Goal: Task Accomplishment & Management: Manage account settings

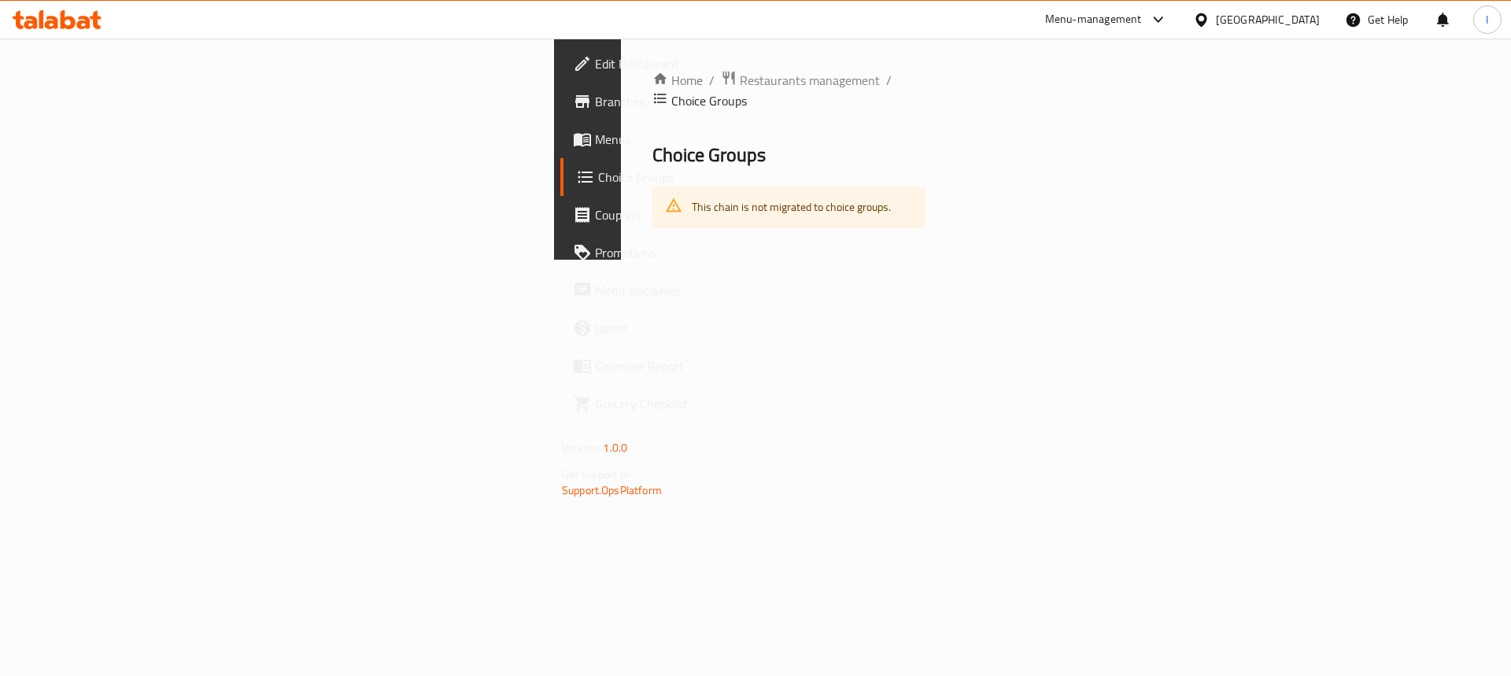
click at [1104, 17] on div "Menu-management" at bounding box center [1093, 19] width 97 height 19
click at [1011, 224] on div "Restaurant-Management" at bounding box center [1009, 210] width 149 height 36
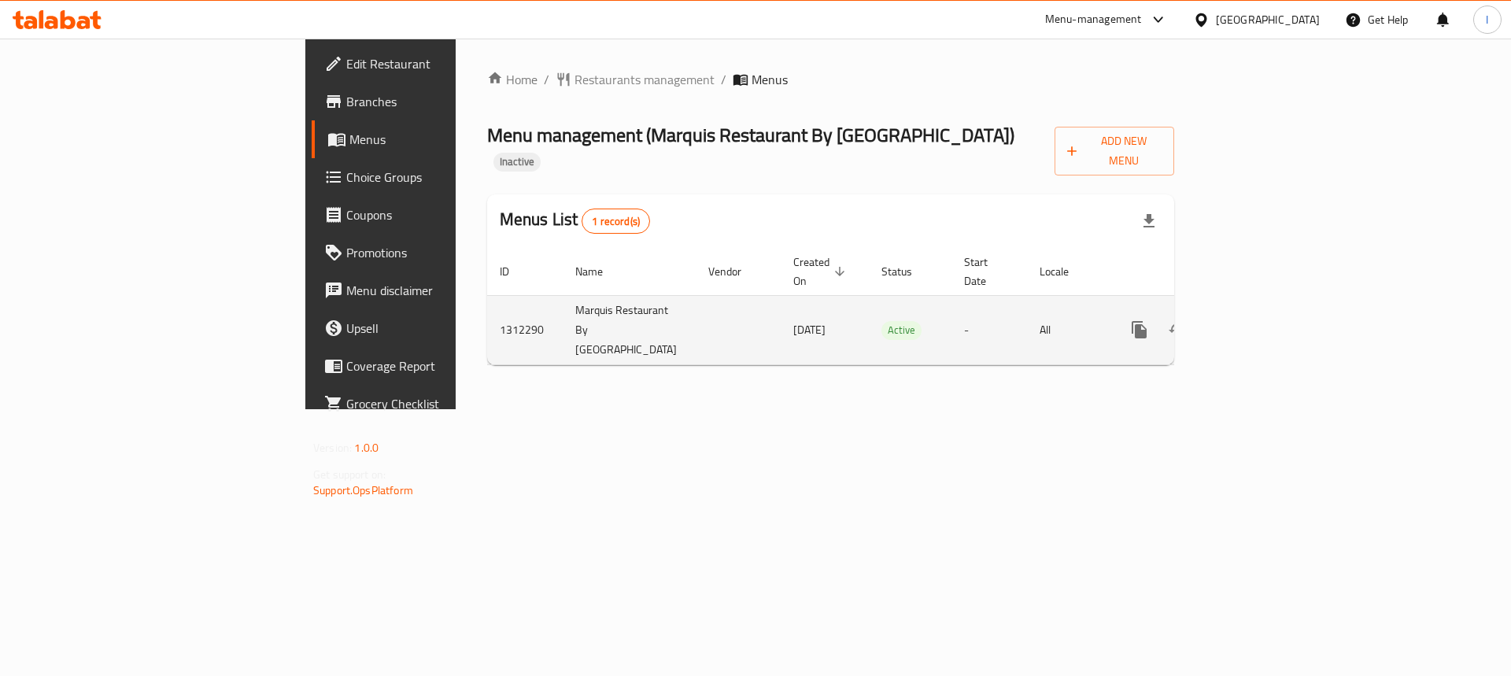
click at [1262, 320] on icon "enhanced table" at bounding box center [1252, 329] width 19 height 19
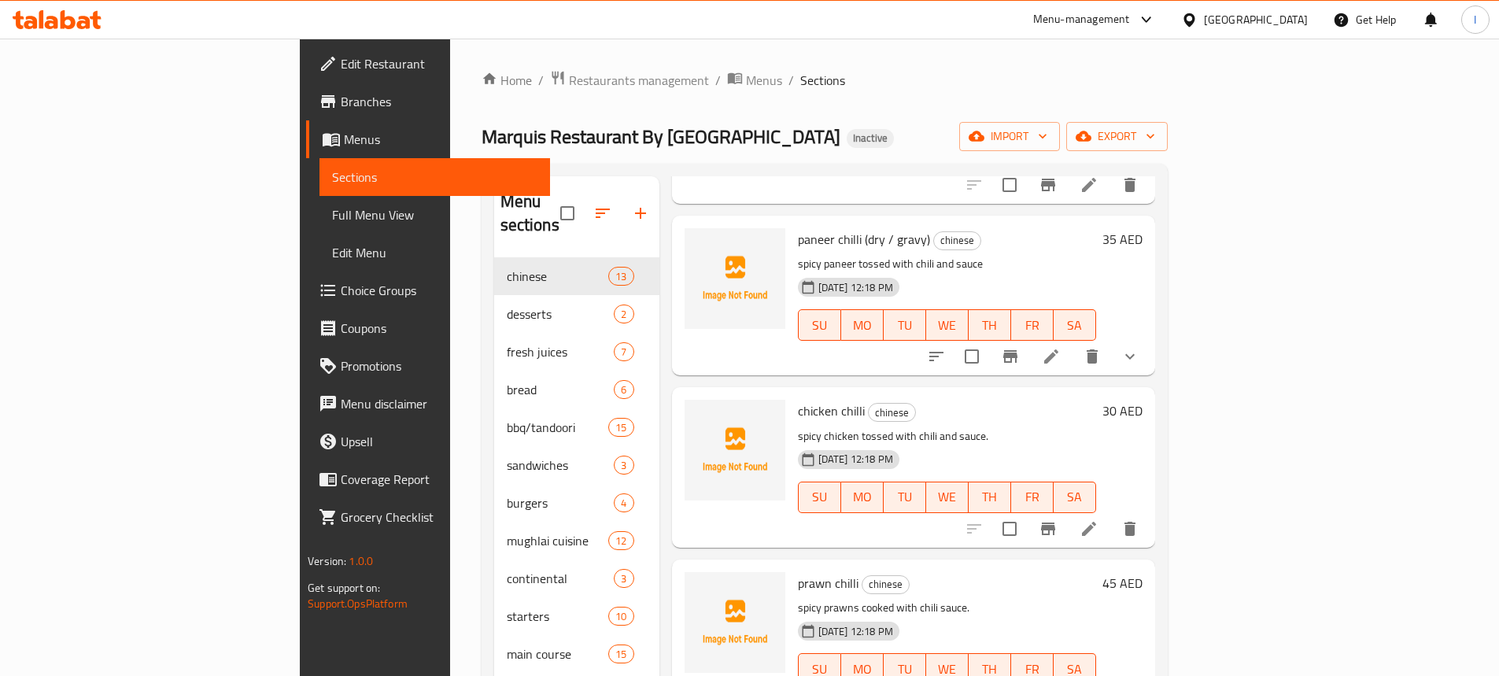
scroll to position [1102, 0]
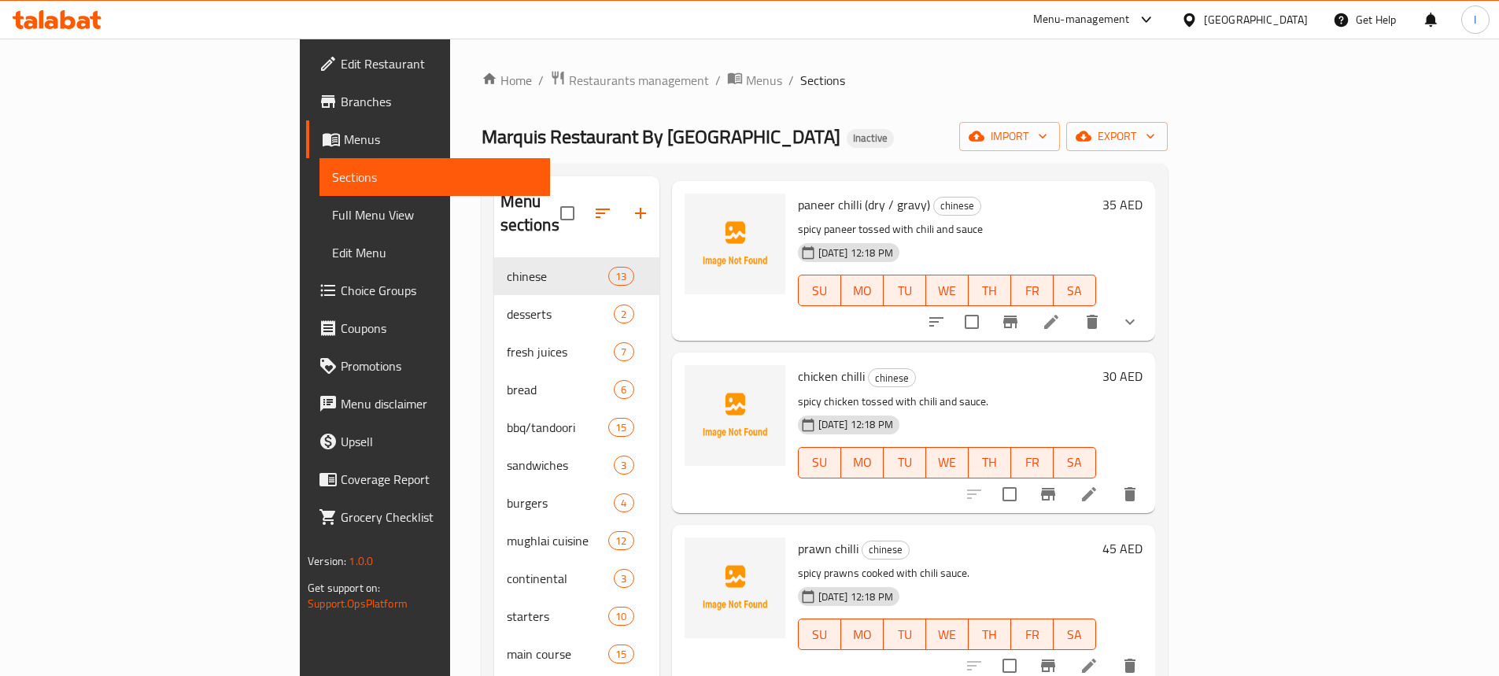
click at [1139, 312] on icon "show more" at bounding box center [1130, 321] width 19 height 19
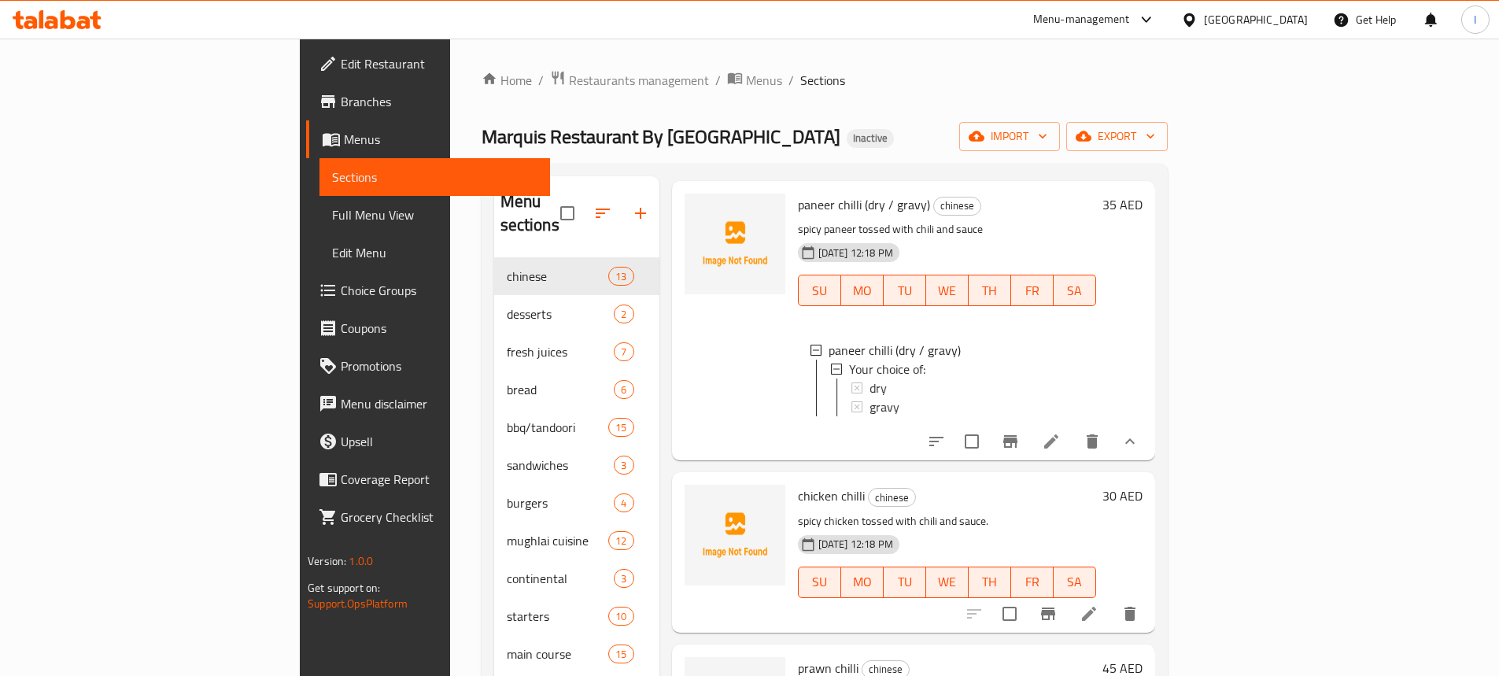
click at [1143, 307] on div "35 AED" at bounding box center [1119, 321] width 46 height 254
click at [1139, 432] on icon "show more" at bounding box center [1130, 441] width 19 height 19
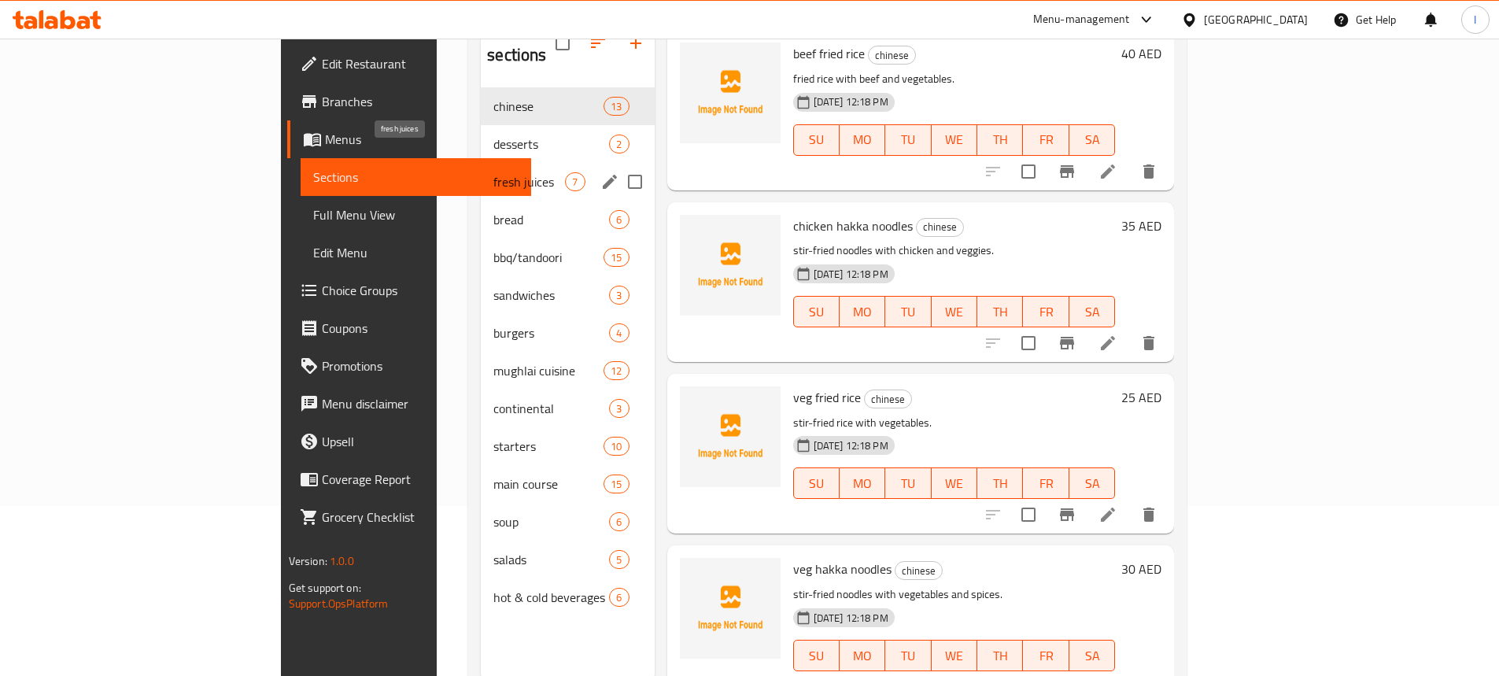
scroll to position [142, 0]
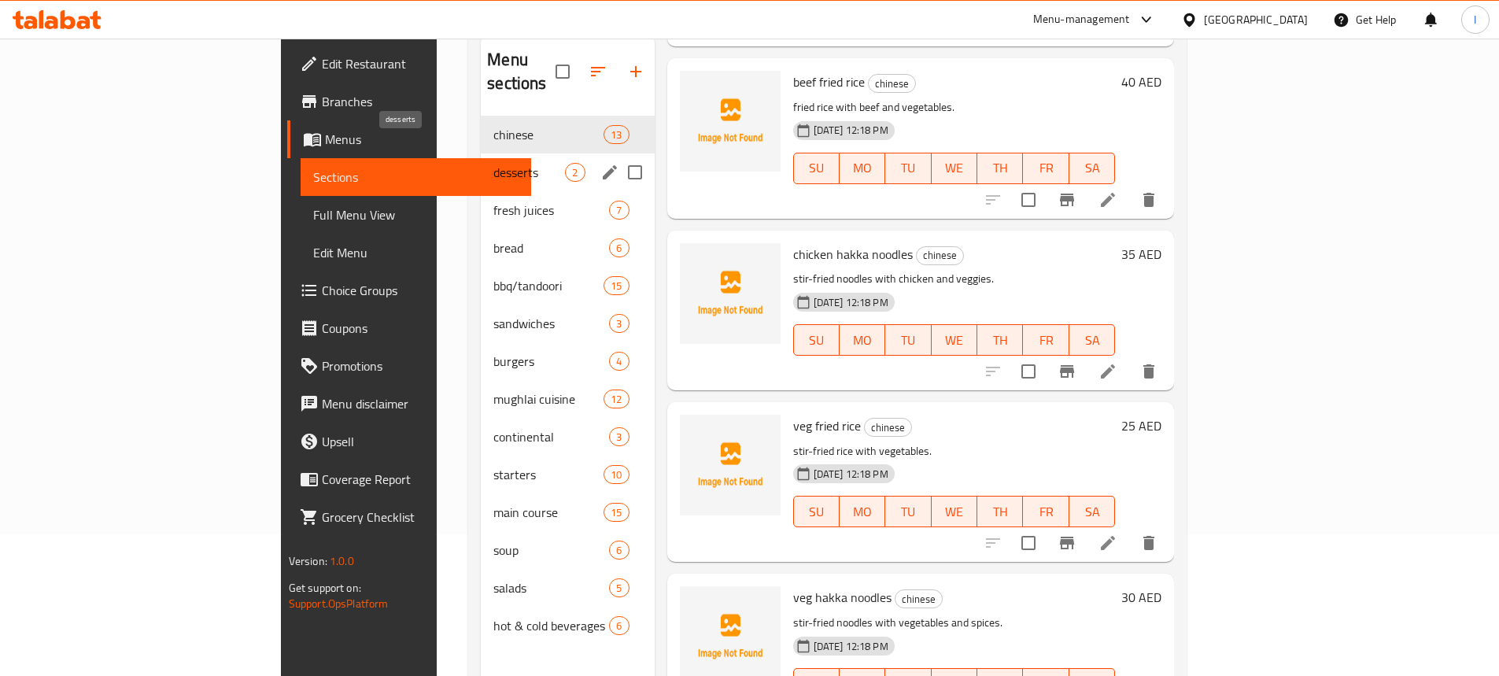
click at [493, 163] on span "desserts" at bounding box center [529, 172] width 72 height 19
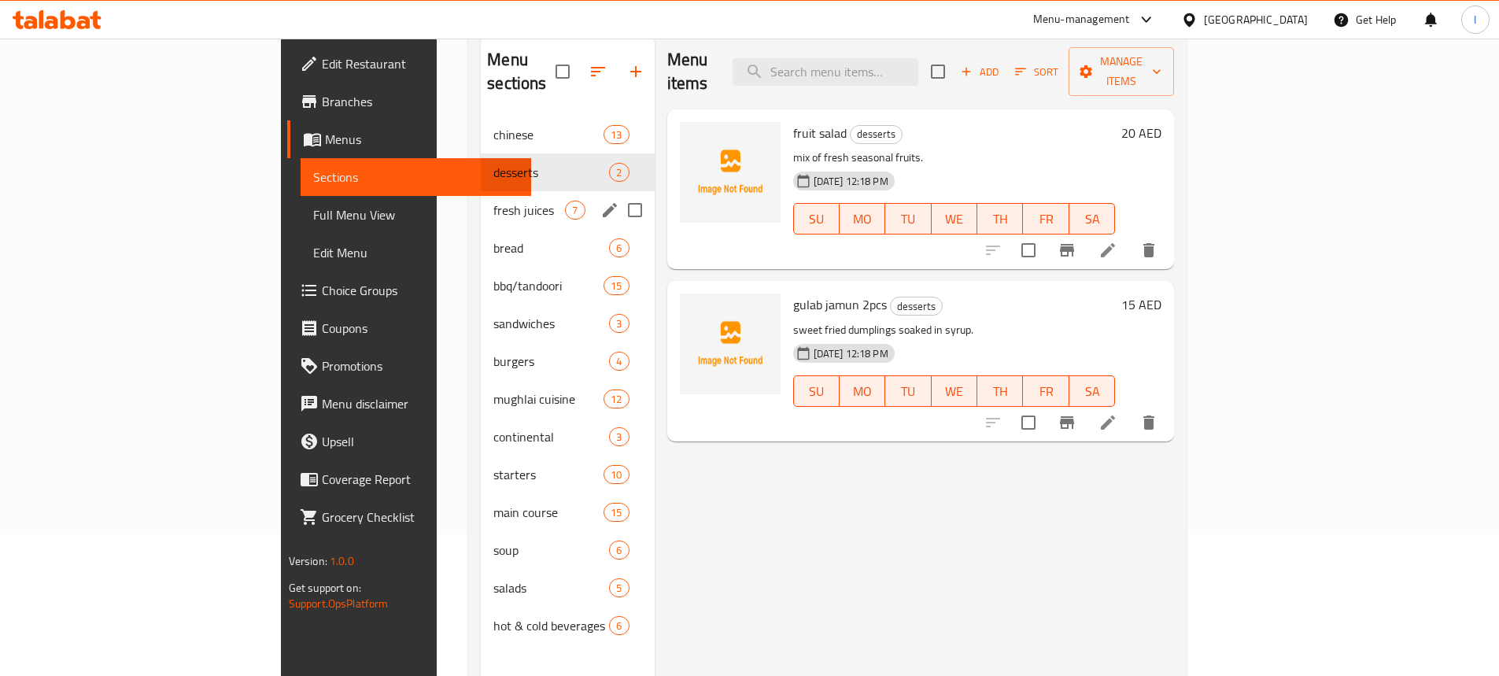
click at [493, 201] on span "fresh juices" at bounding box center [529, 210] width 72 height 19
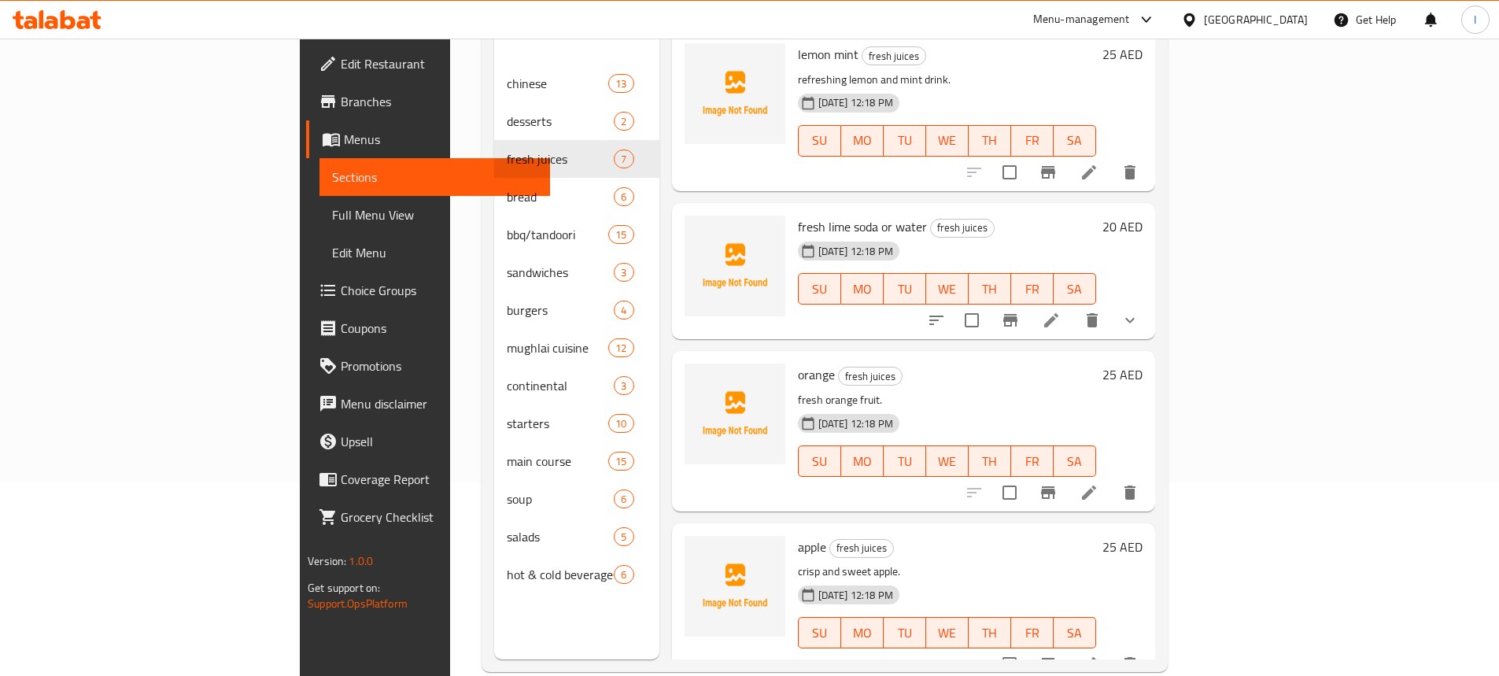
scroll to position [220, 0]
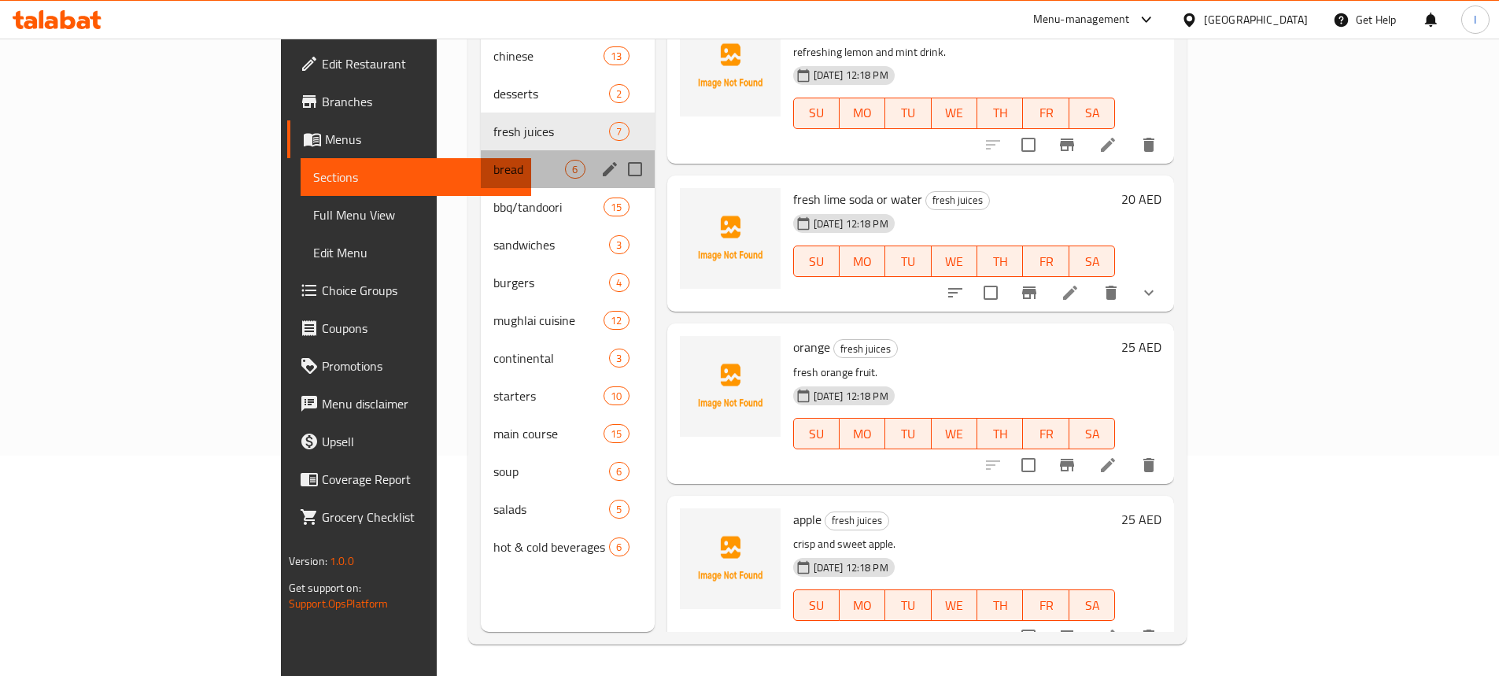
click at [493, 160] on span "bread" at bounding box center [529, 169] width 72 height 19
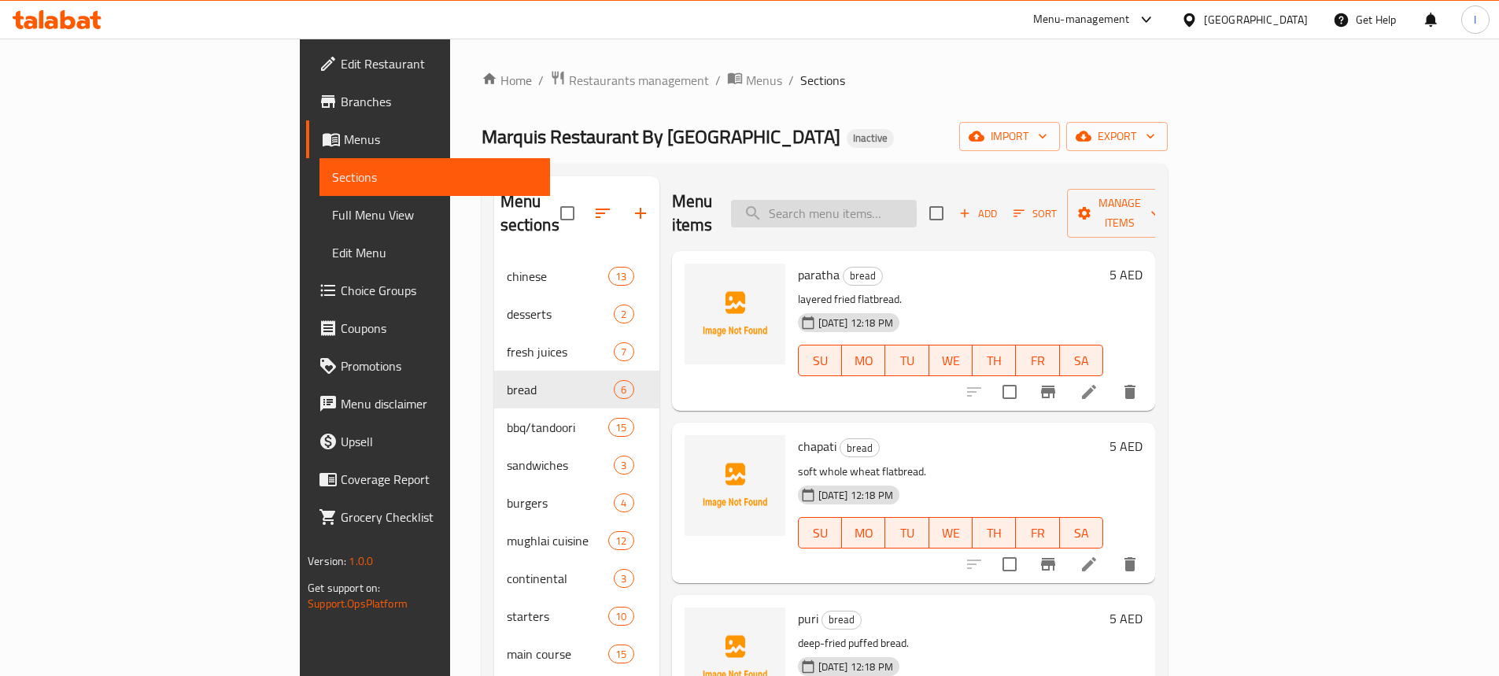
click at [881, 209] on input "search" at bounding box center [824, 214] width 186 height 28
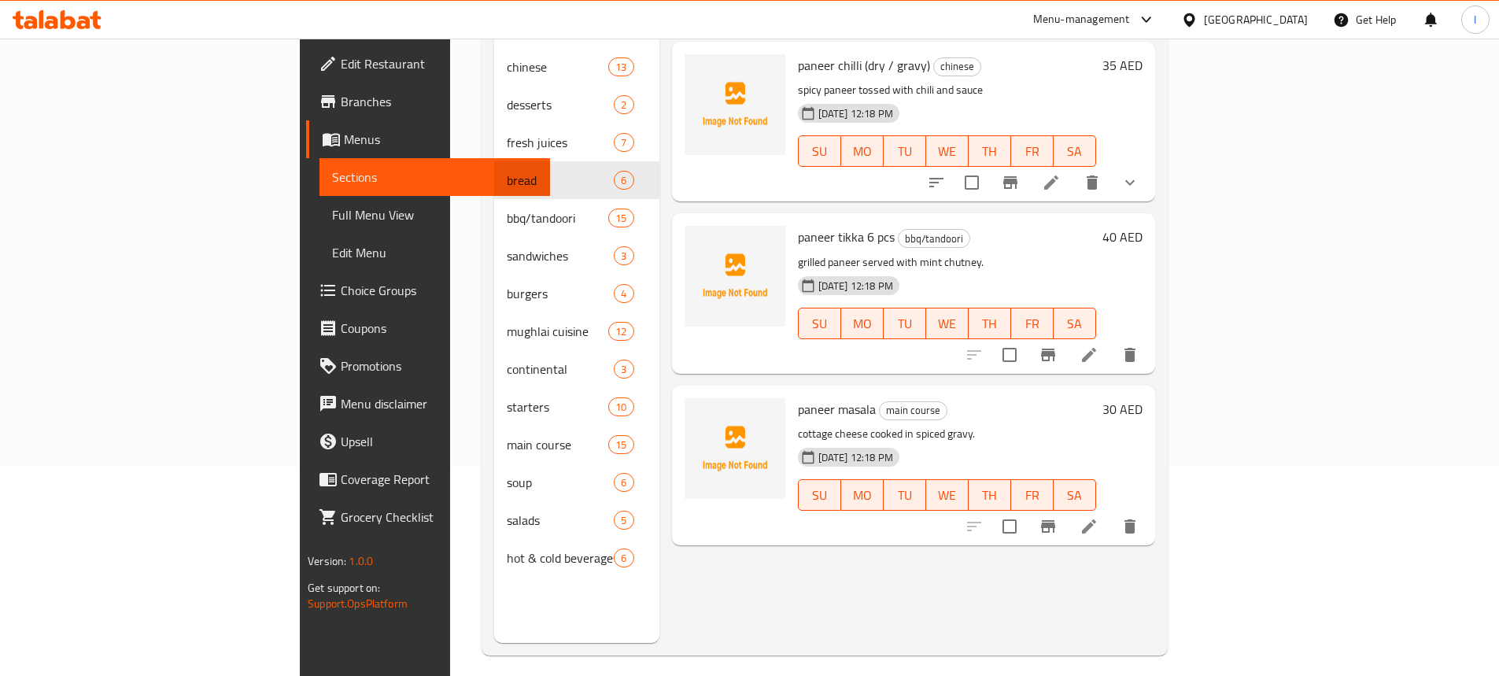
scroll to position [220, 0]
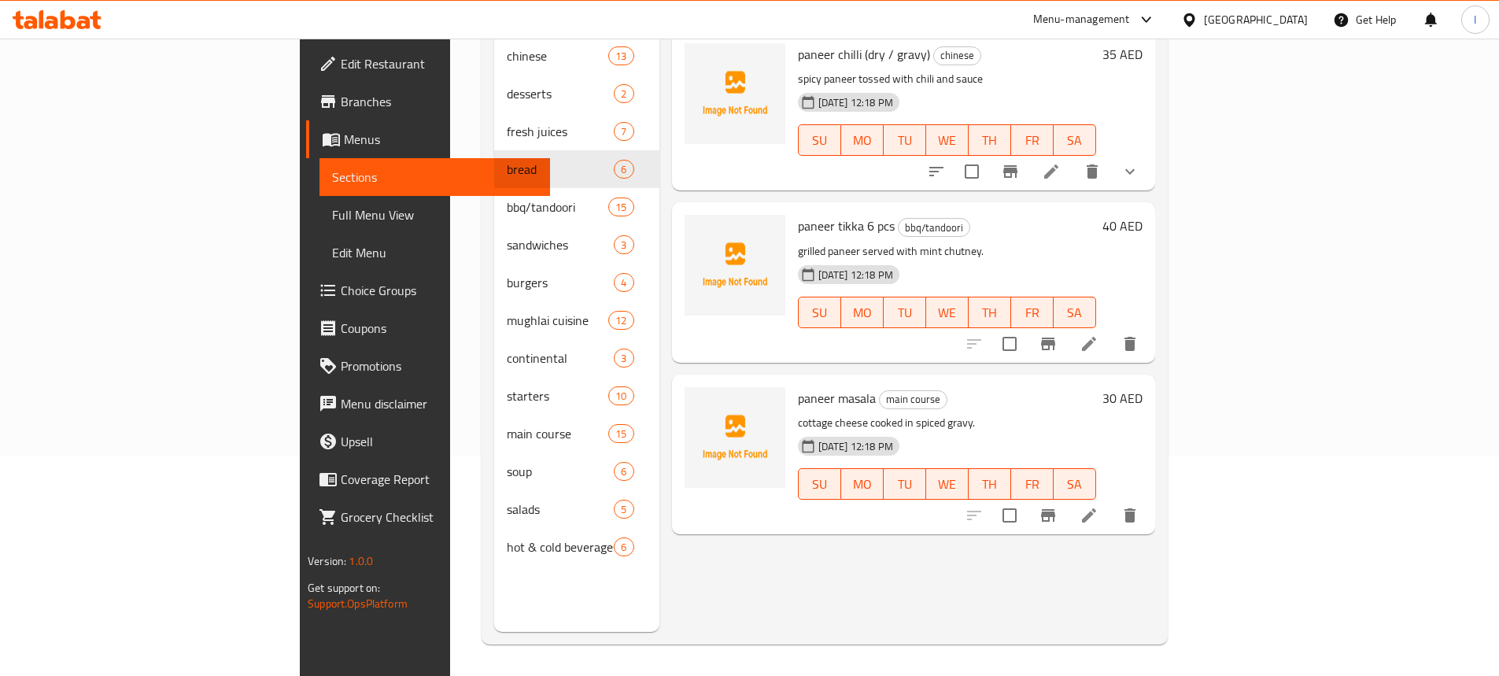
type input "panee"
click at [1111, 330] on li at bounding box center [1089, 344] width 44 height 28
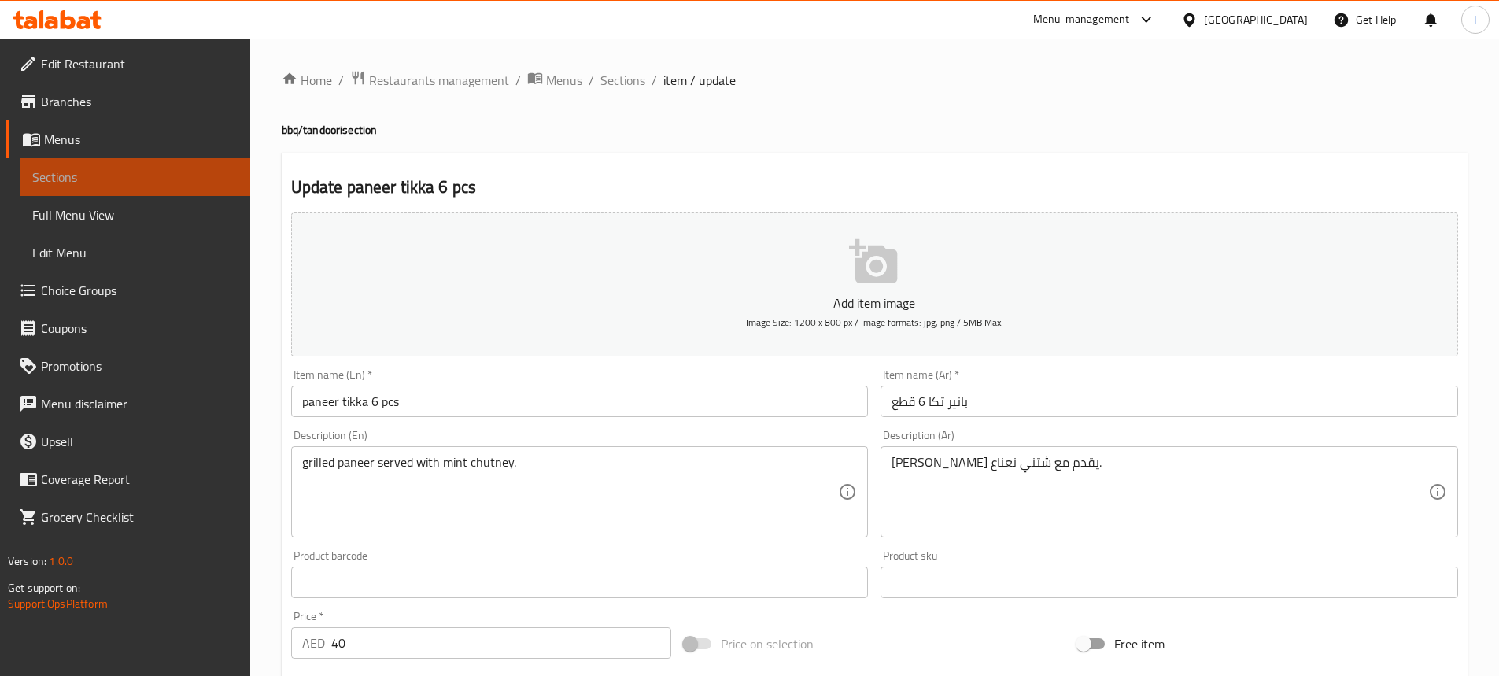
click at [150, 180] on span "Sections" at bounding box center [134, 177] width 205 height 19
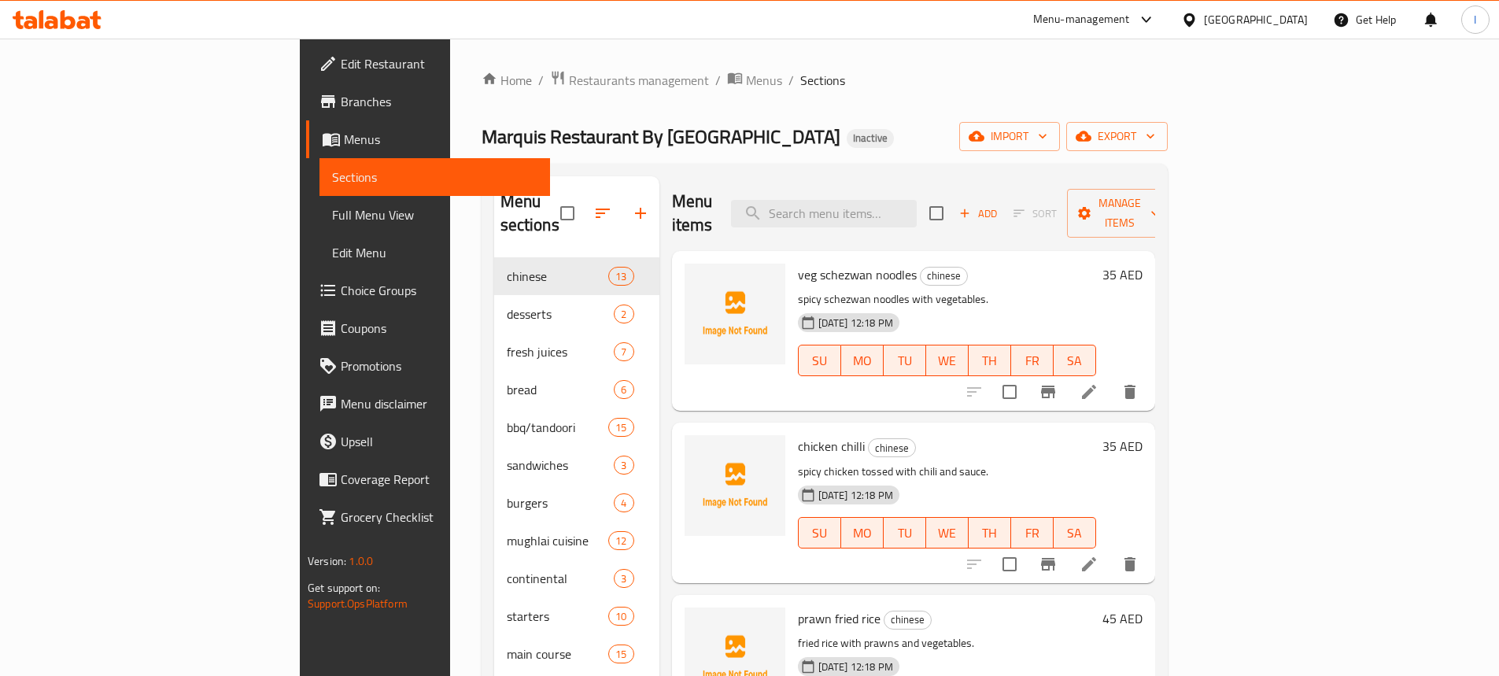
click at [885, 179] on div "Menu items Add Sort Manage items" at bounding box center [913, 213] width 483 height 75
click at [892, 200] on input "search" at bounding box center [824, 214] width 186 height 28
type input "panee"
click at [1061, 382] on icon at bounding box center [1051, 391] width 19 height 19
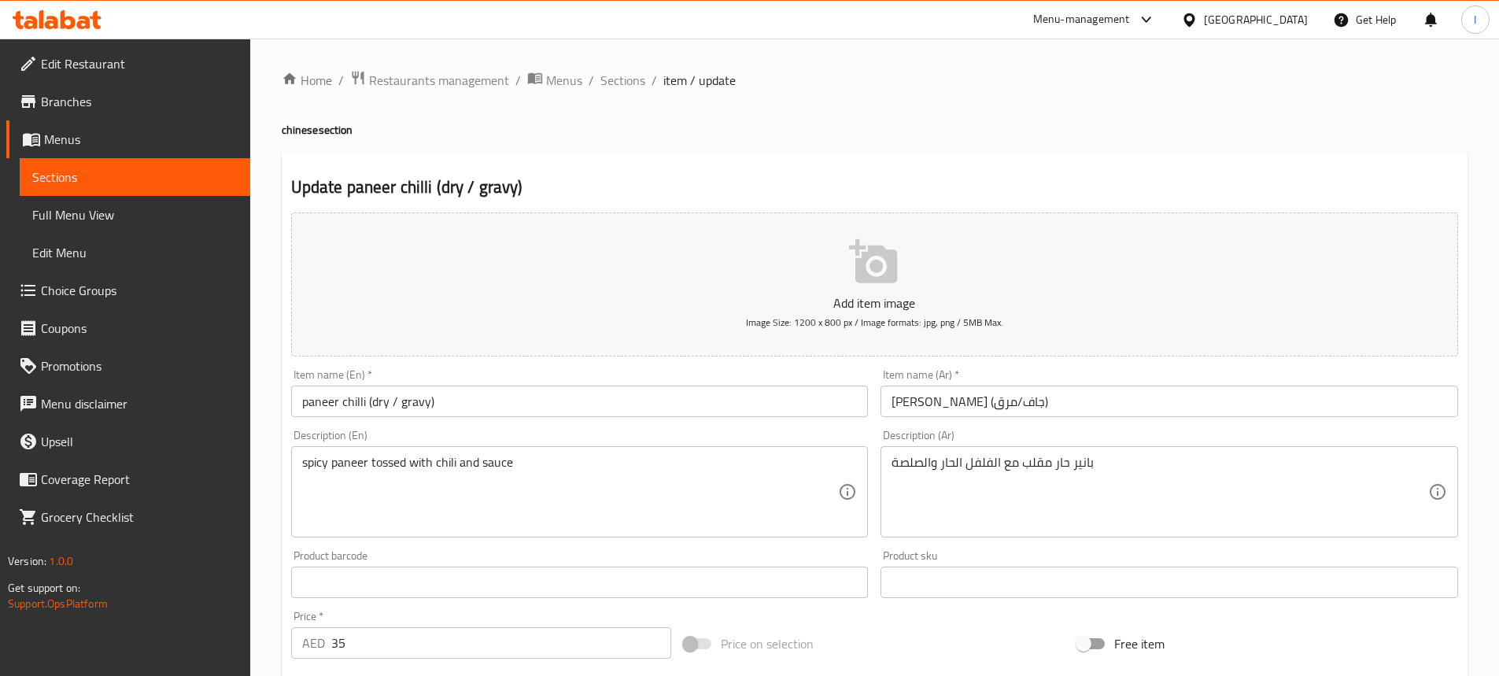
click at [176, 162] on link "Sections" at bounding box center [135, 177] width 231 height 38
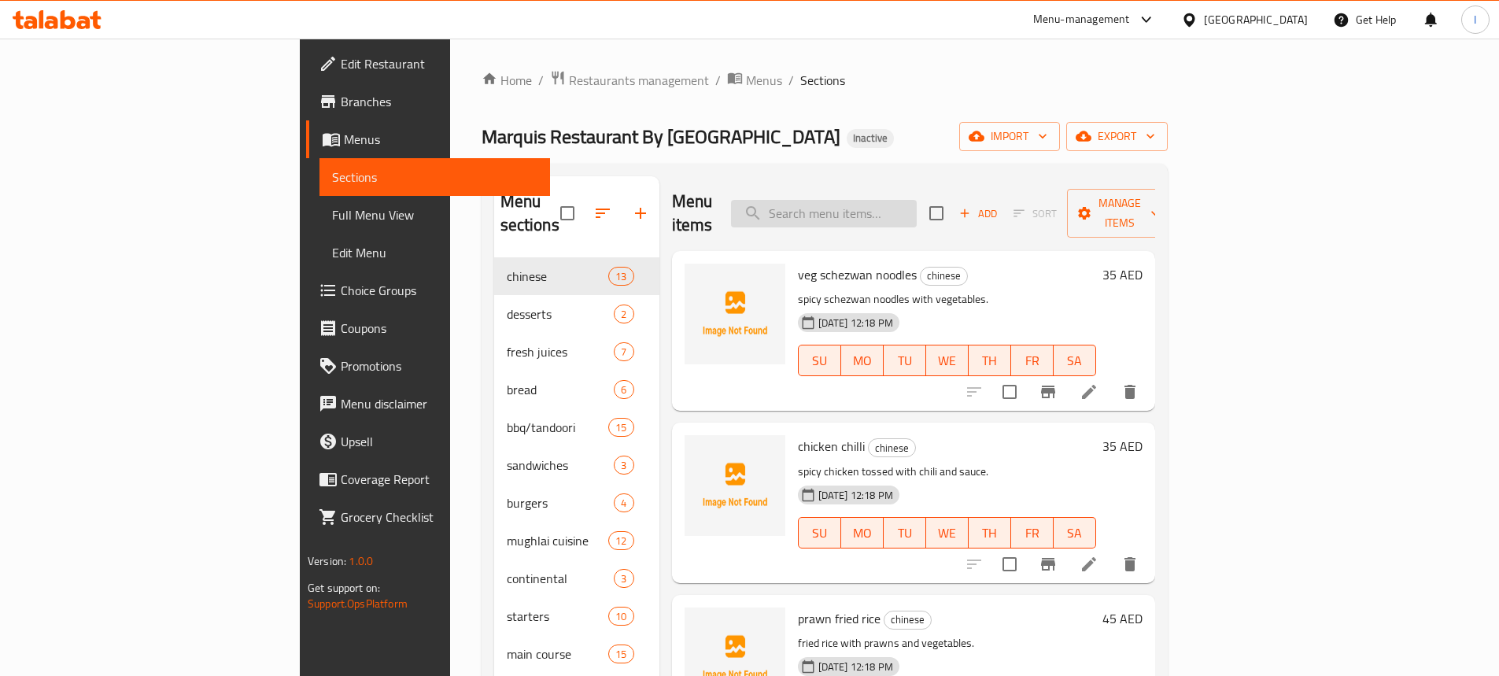
click at [917, 200] on input "search" at bounding box center [824, 214] width 186 height 28
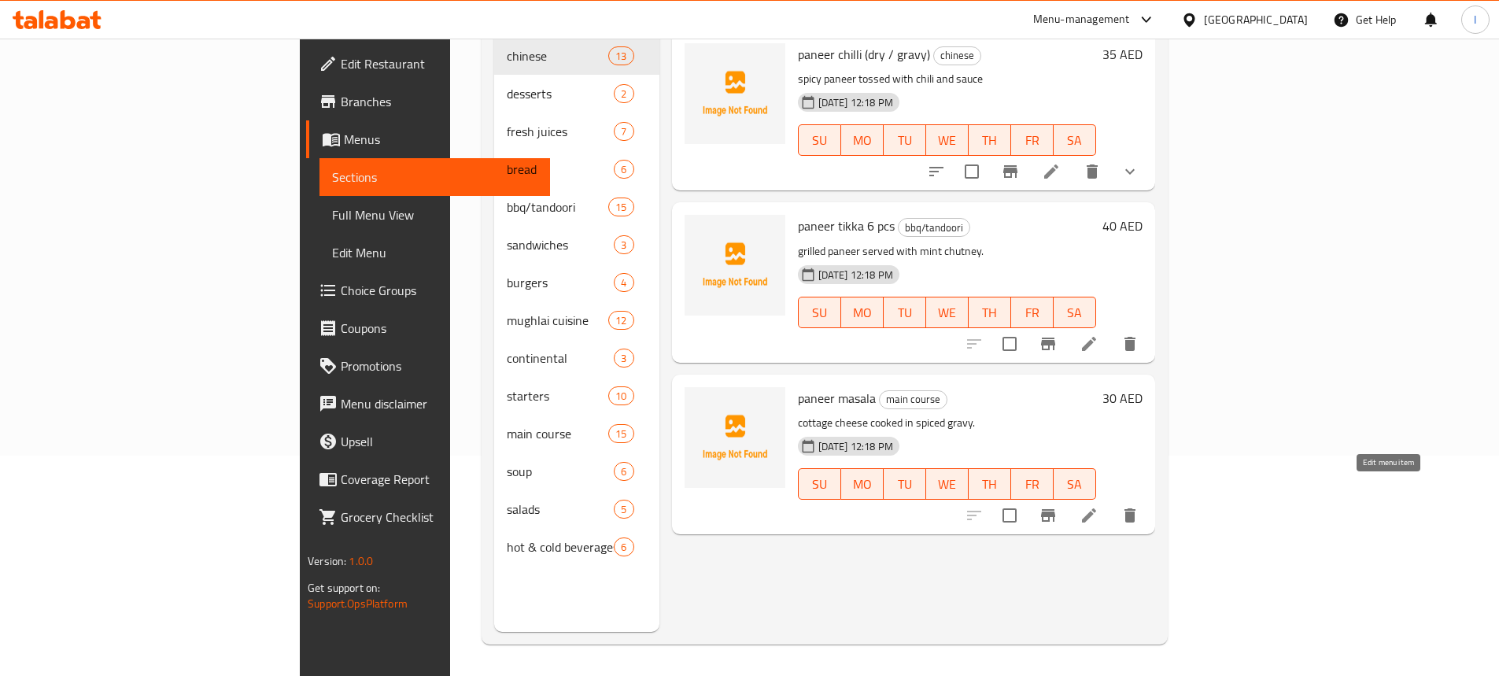
type input "panee"
click at [1099, 506] on icon at bounding box center [1089, 515] width 19 height 19
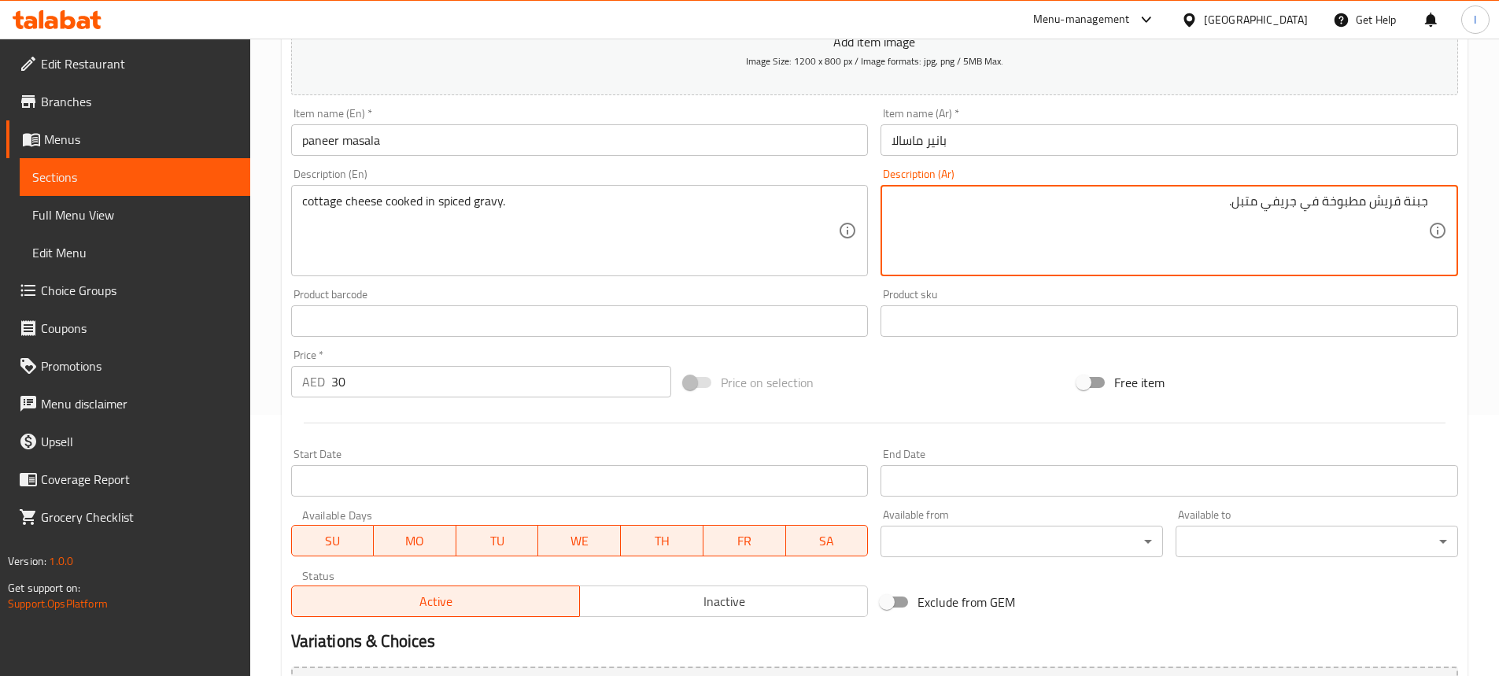
scroll to position [436, 0]
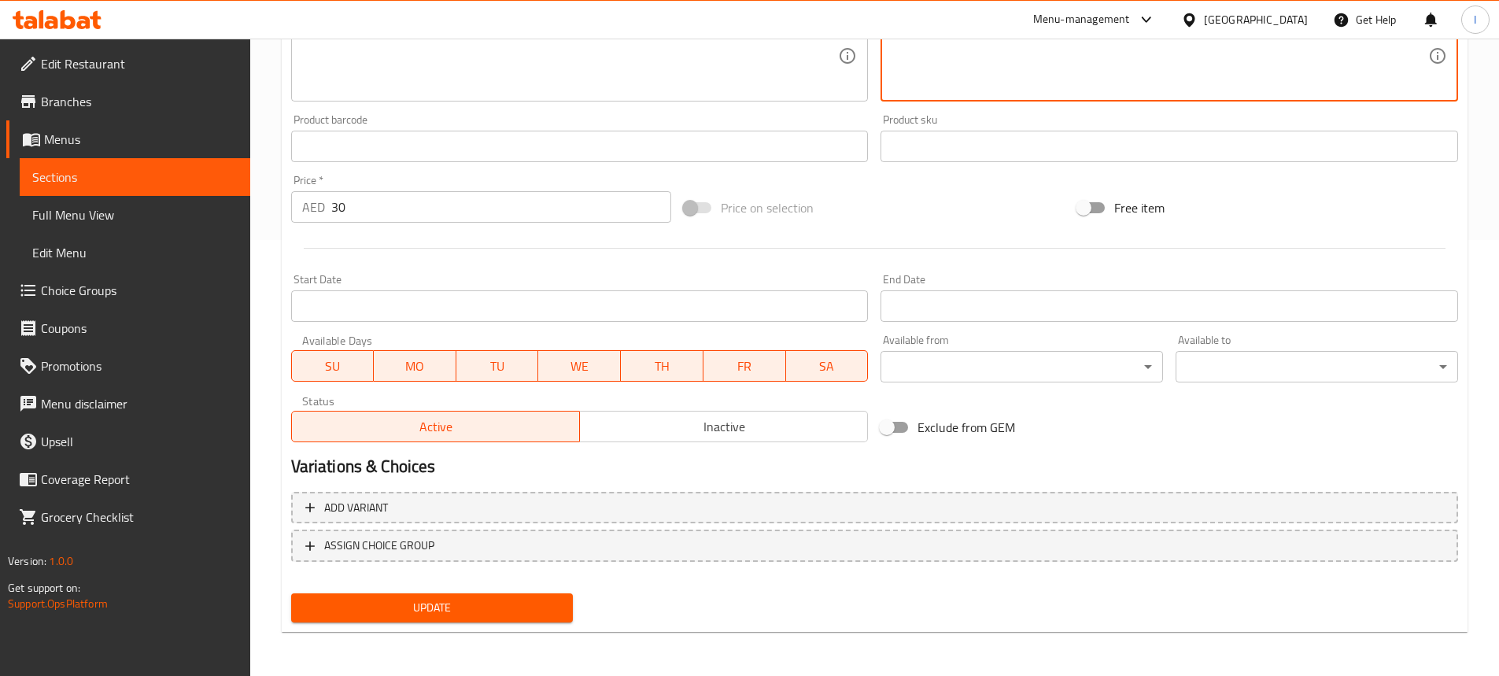
click at [492, 589] on div "Update" at bounding box center [432, 608] width 295 height 42
drag, startPoint x: 489, startPoint y: 597, endPoint x: 482, endPoint y: 561, distance: 36.7
click at [487, 598] on button "Update" at bounding box center [432, 607] width 283 height 29
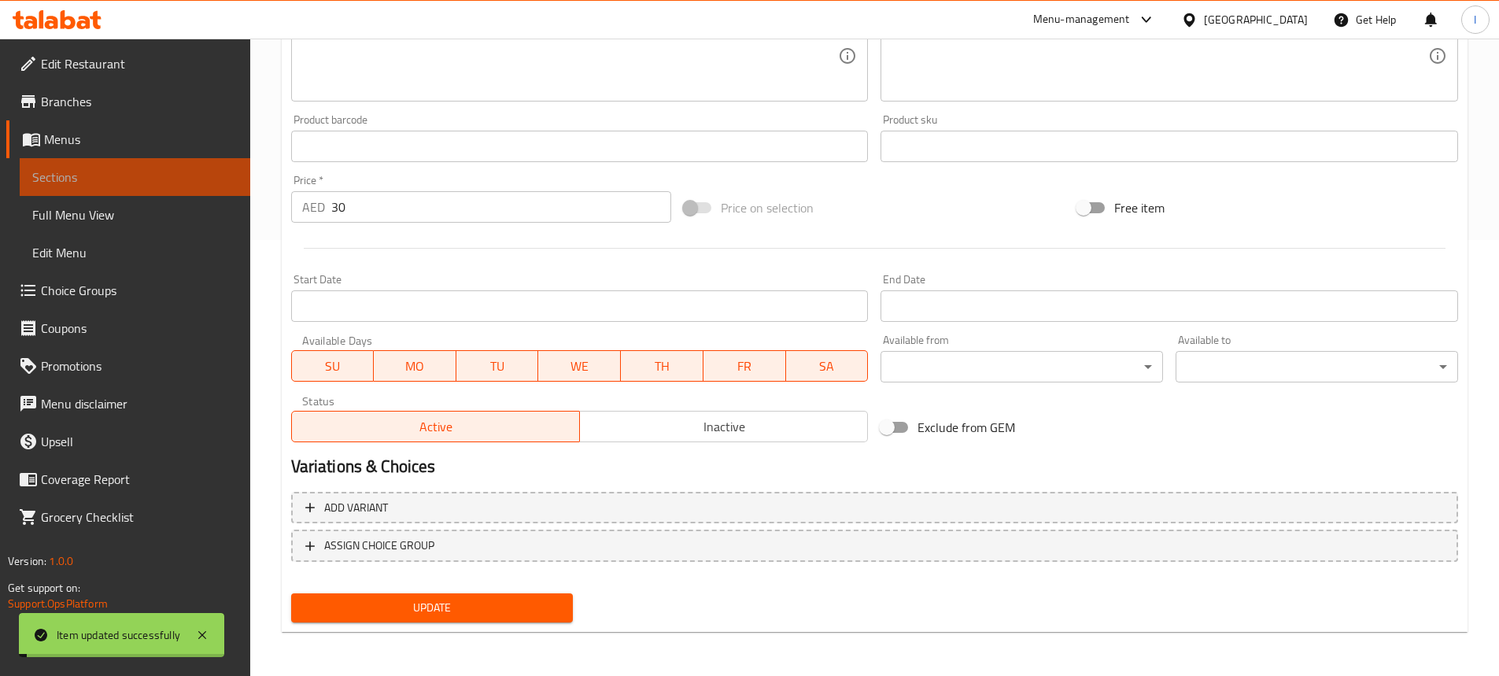
click at [193, 173] on span "Sections" at bounding box center [134, 177] width 205 height 19
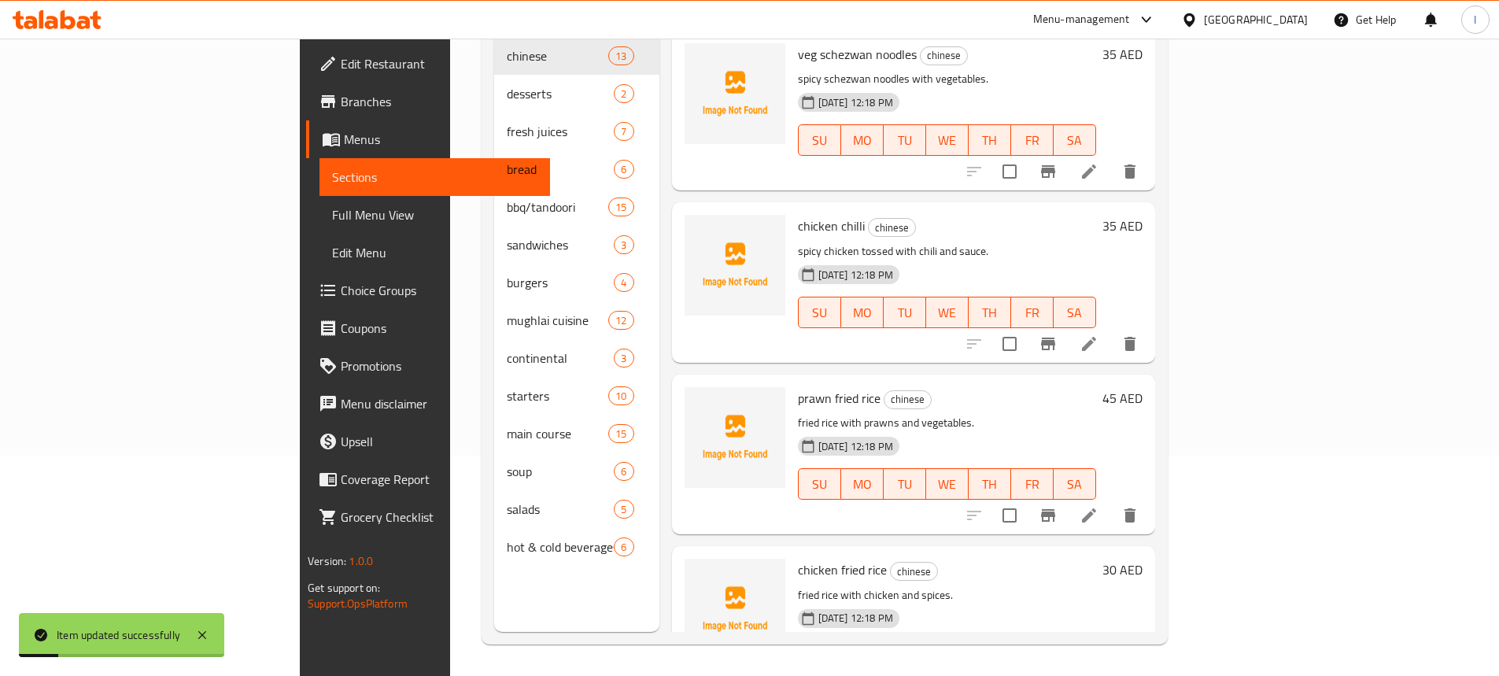
click at [344, 139] on span "Menus" at bounding box center [441, 139] width 194 height 19
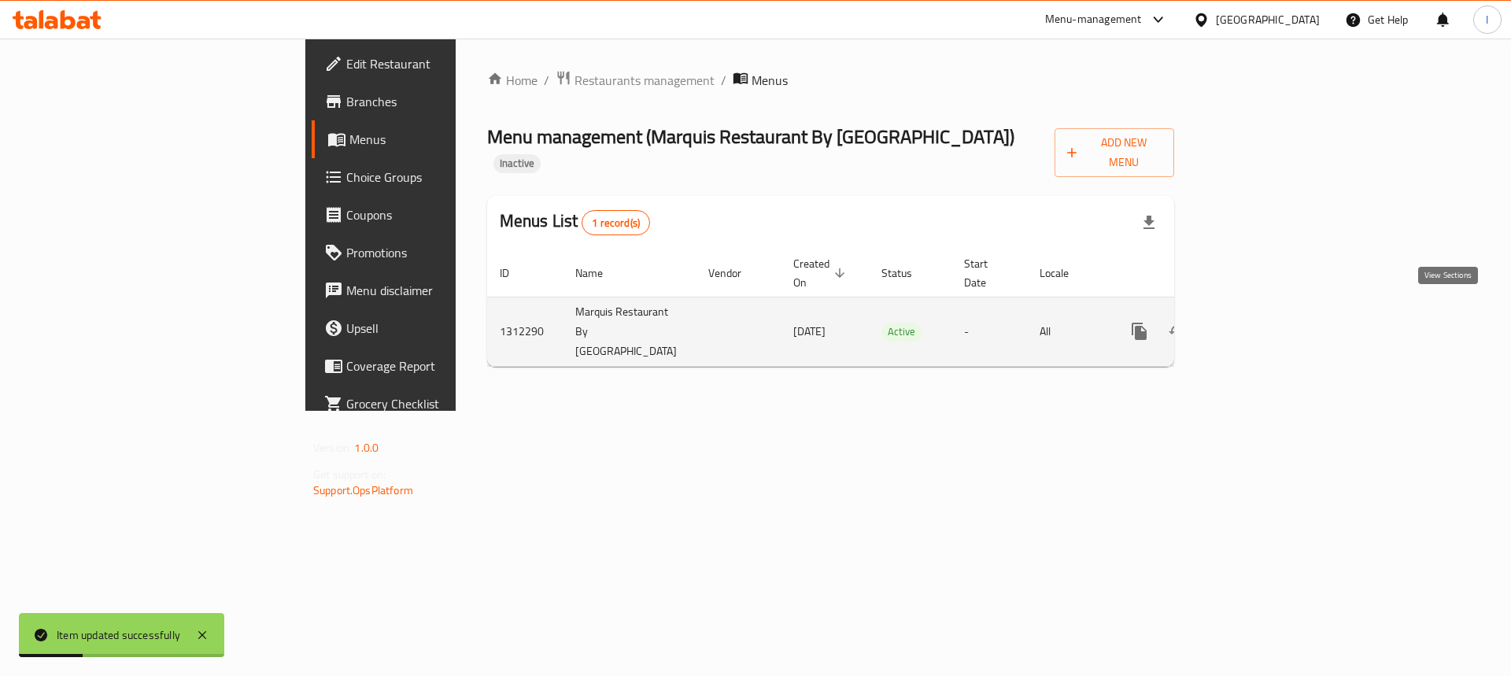
click at [1262, 322] on icon "enhanced table" at bounding box center [1252, 331] width 19 height 19
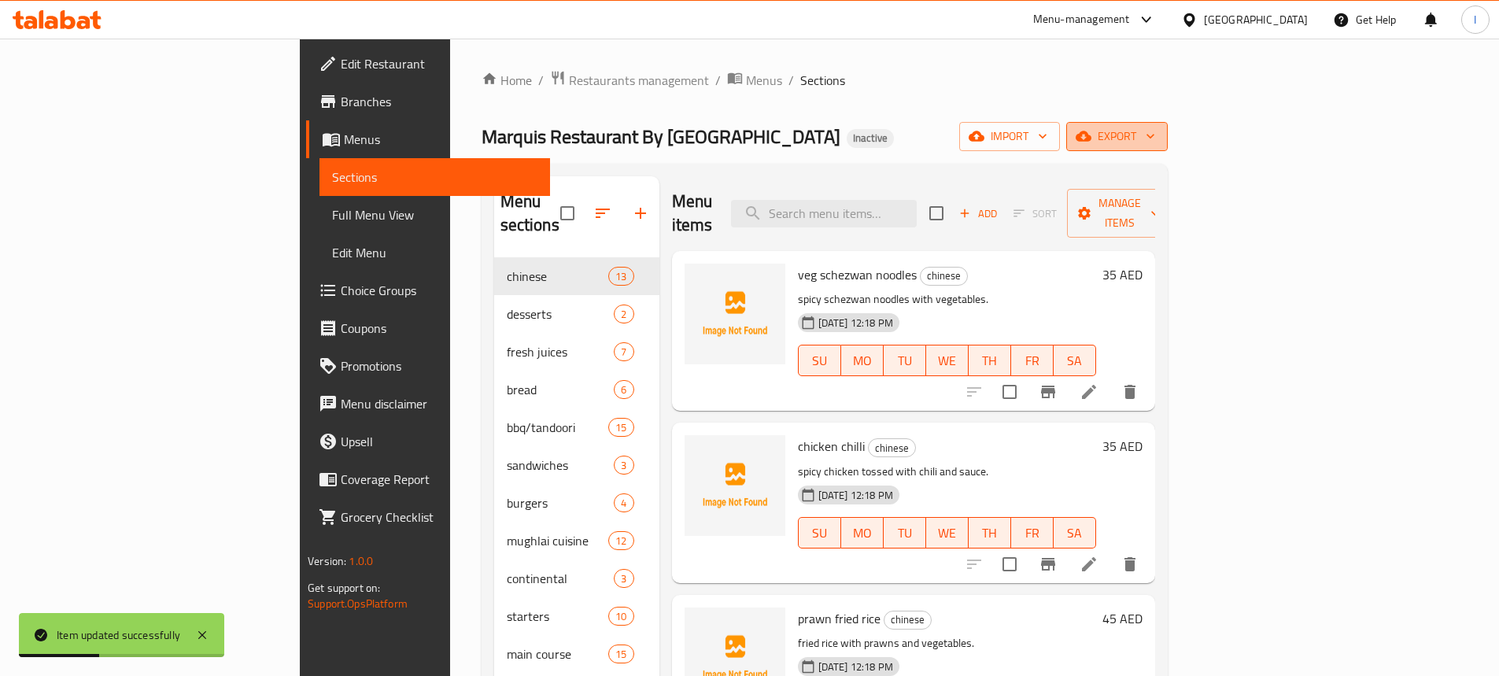
click at [1155, 133] on span "export" at bounding box center [1117, 137] width 76 height 20
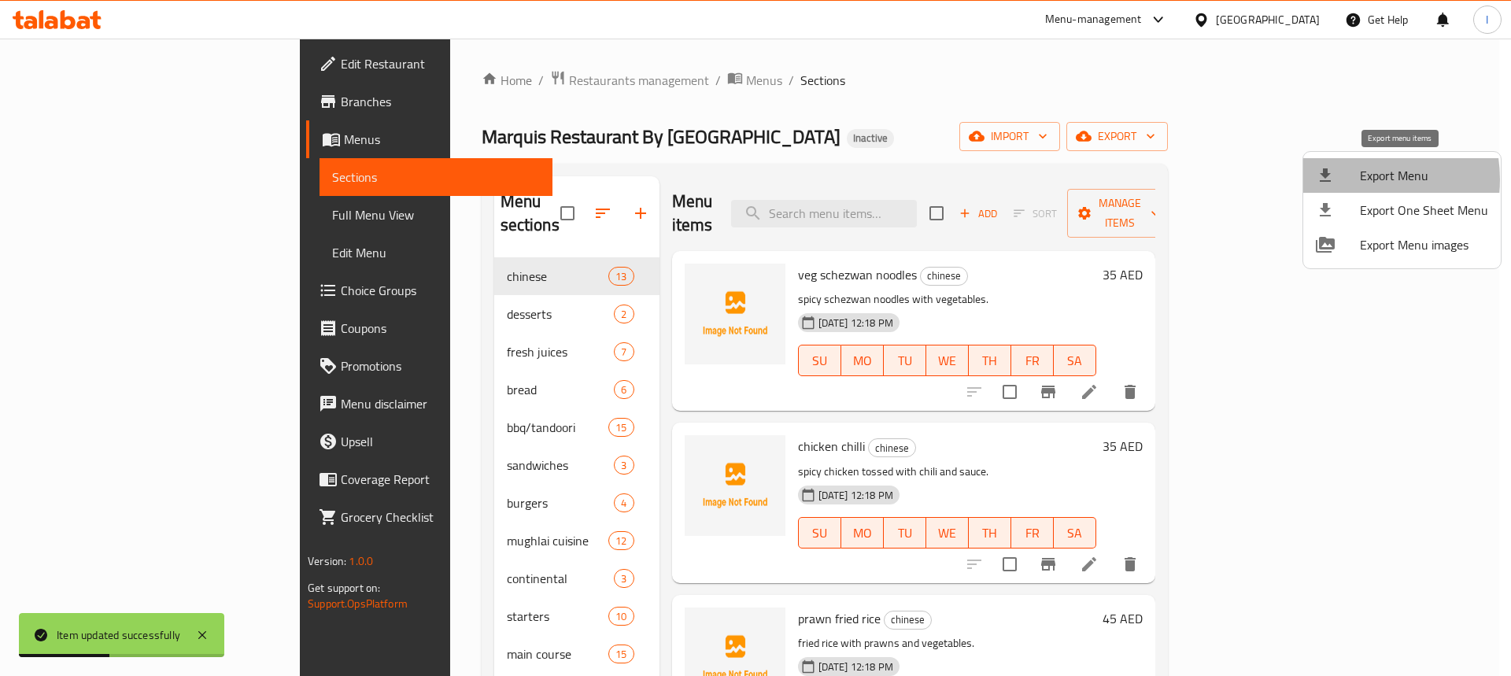
click at [1350, 179] on div at bounding box center [1338, 175] width 44 height 19
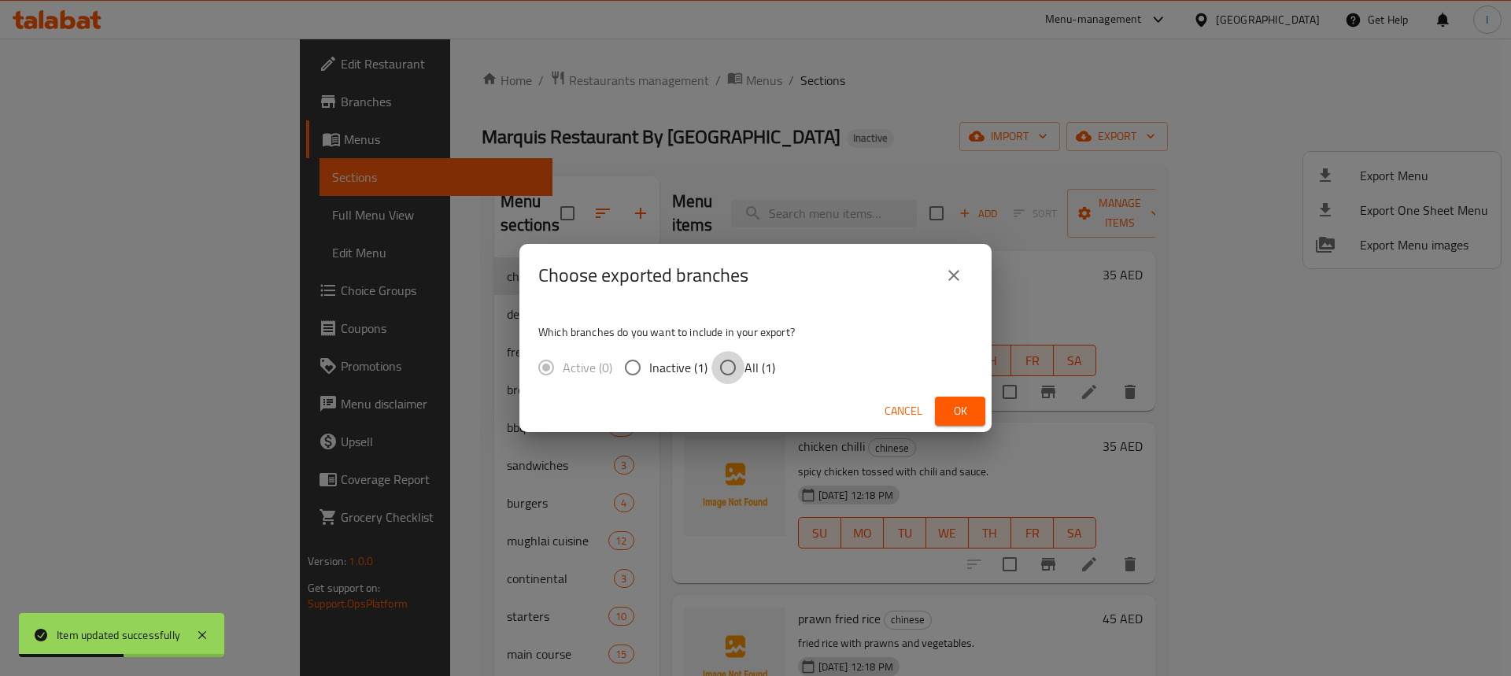
click at [733, 360] on input "All (1)" at bounding box center [727, 367] width 33 height 33
radio input "true"
click at [979, 413] on button "Ok" at bounding box center [960, 411] width 50 height 29
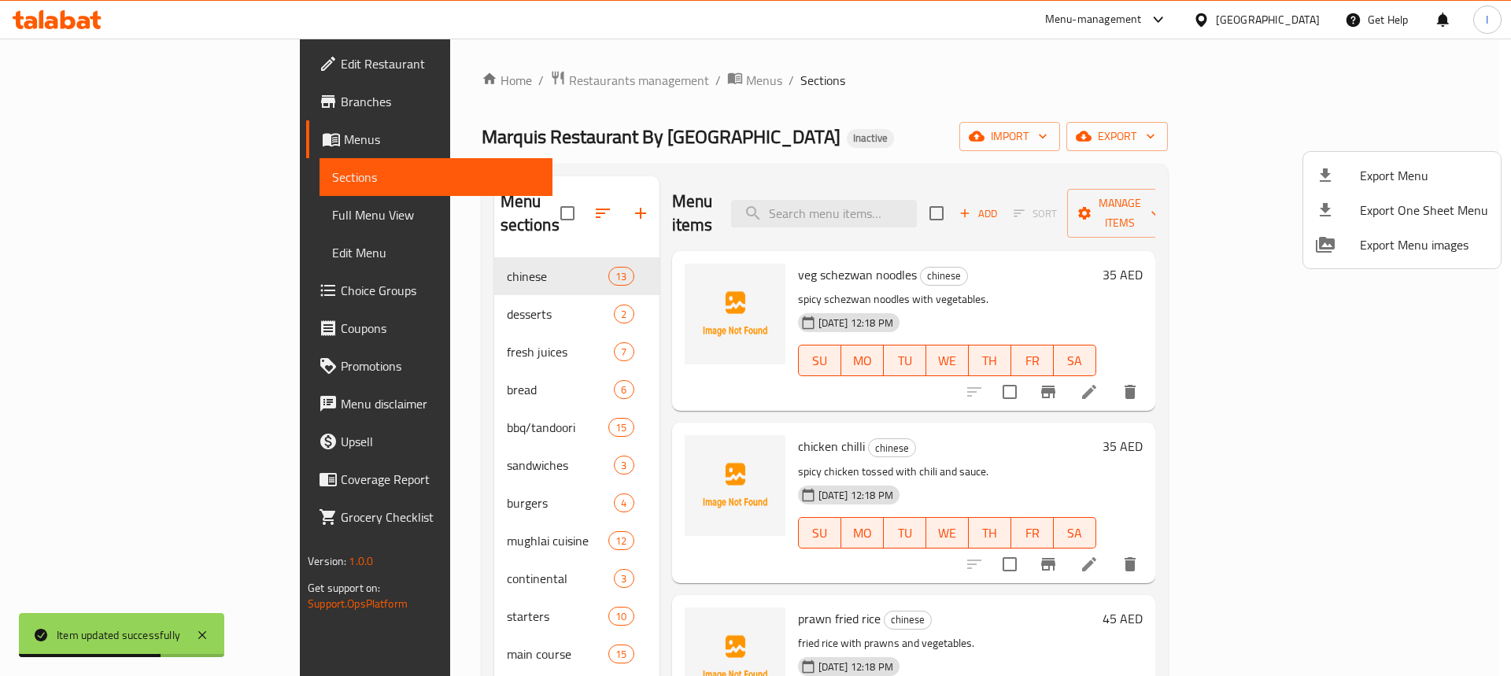
click at [102, 142] on div at bounding box center [755, 338] width 1511 height 676
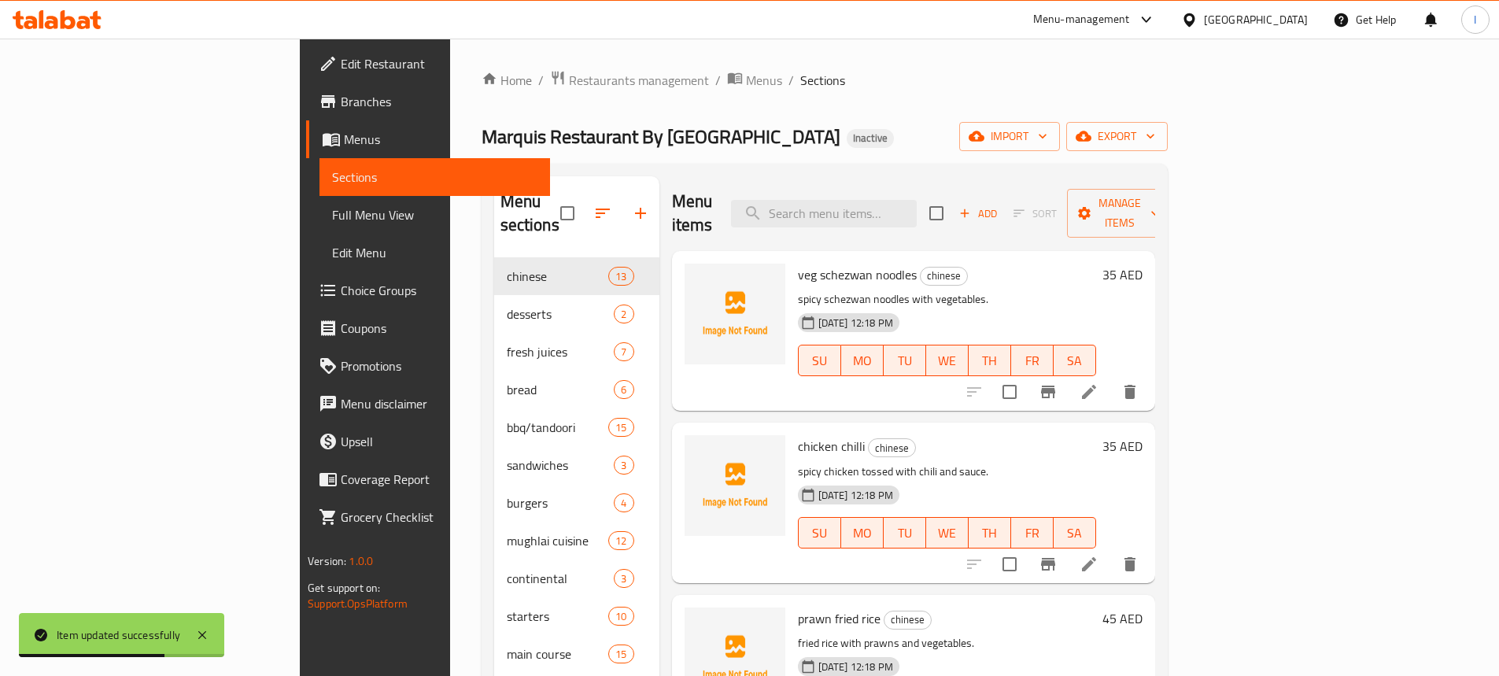
click at [344, 141] on span "Menus" at bounding box center [441, 139] width 194 height 19
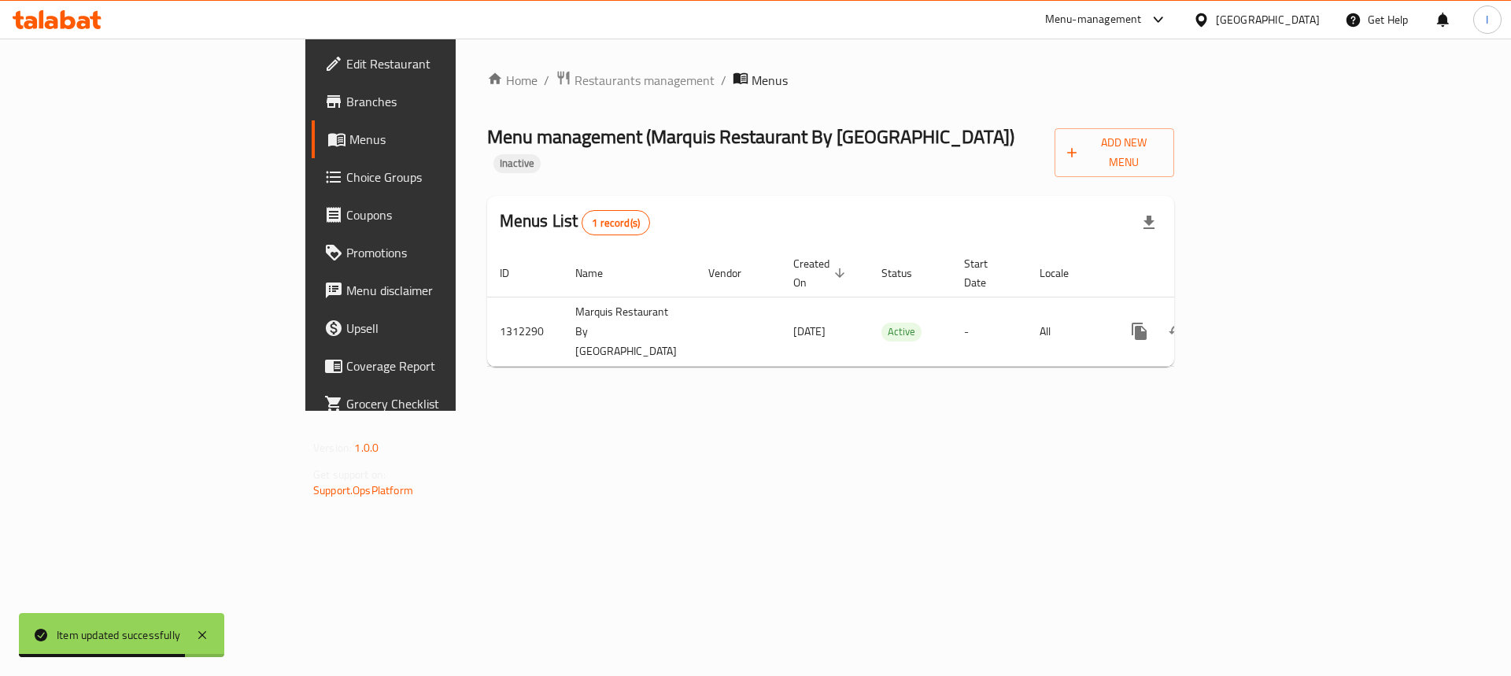
click at [1174, 158] on div "Home / Restaurants management / Menus Menu management ( Marquis Restaurant By […" at bounding box center [830, 224] width 687 height 309
click at [1162, 146] on span "Add New Menu" at bounding box center [1114, 152] width 94 height 39
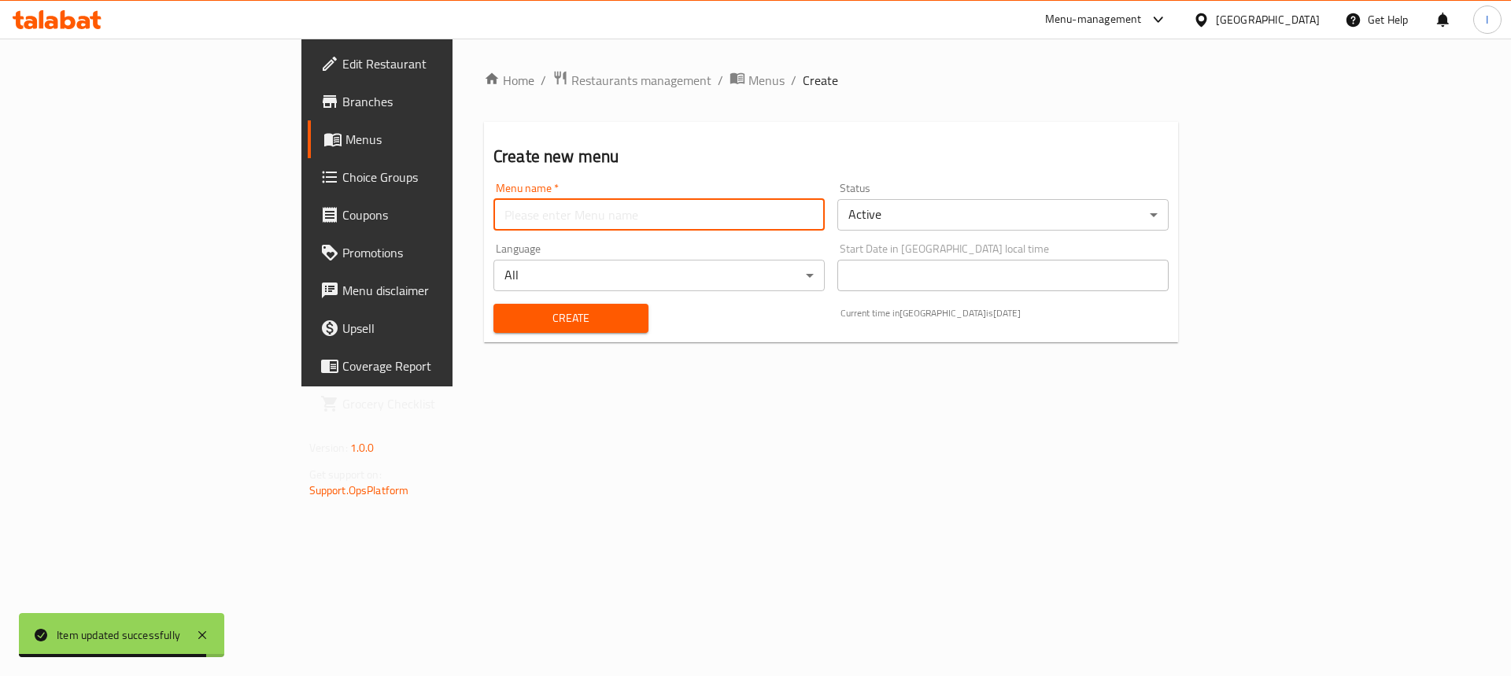
click at [493, 211] on input "text" at bounding box center [658, 214] width 331 height 31
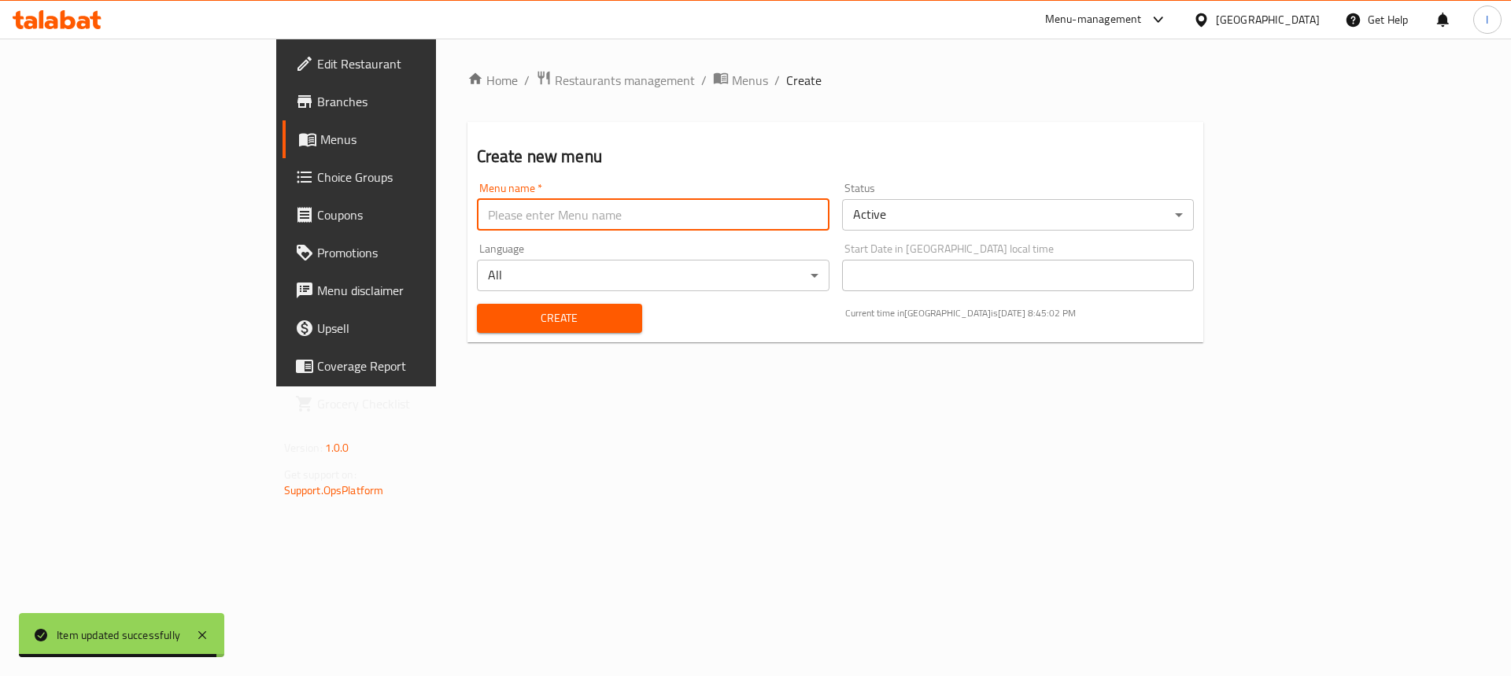
type input "."
click at [477, 249] on div "Language All ​" at bounding box center [653, 267] width 353 height 48
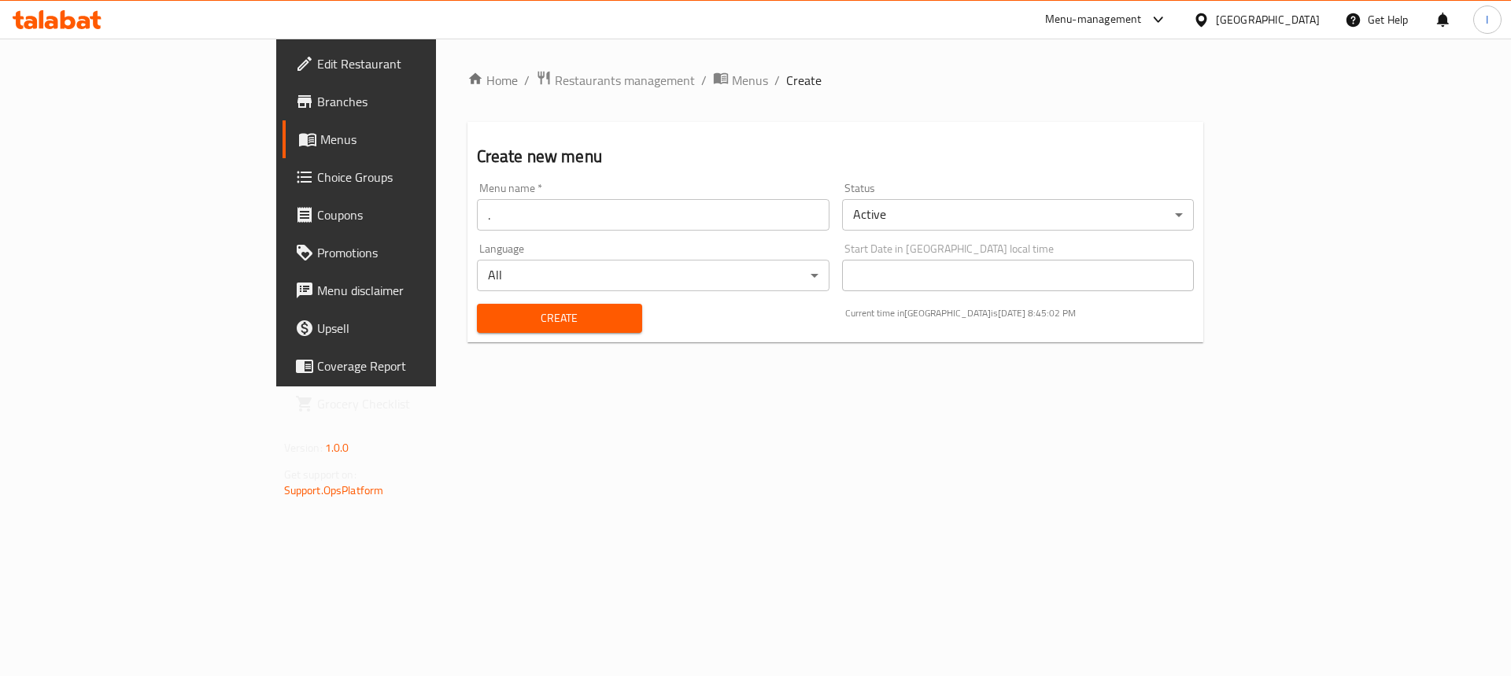
click at [489, 326] on span "Create" at bounding box center [559, 318] width 140 height 20
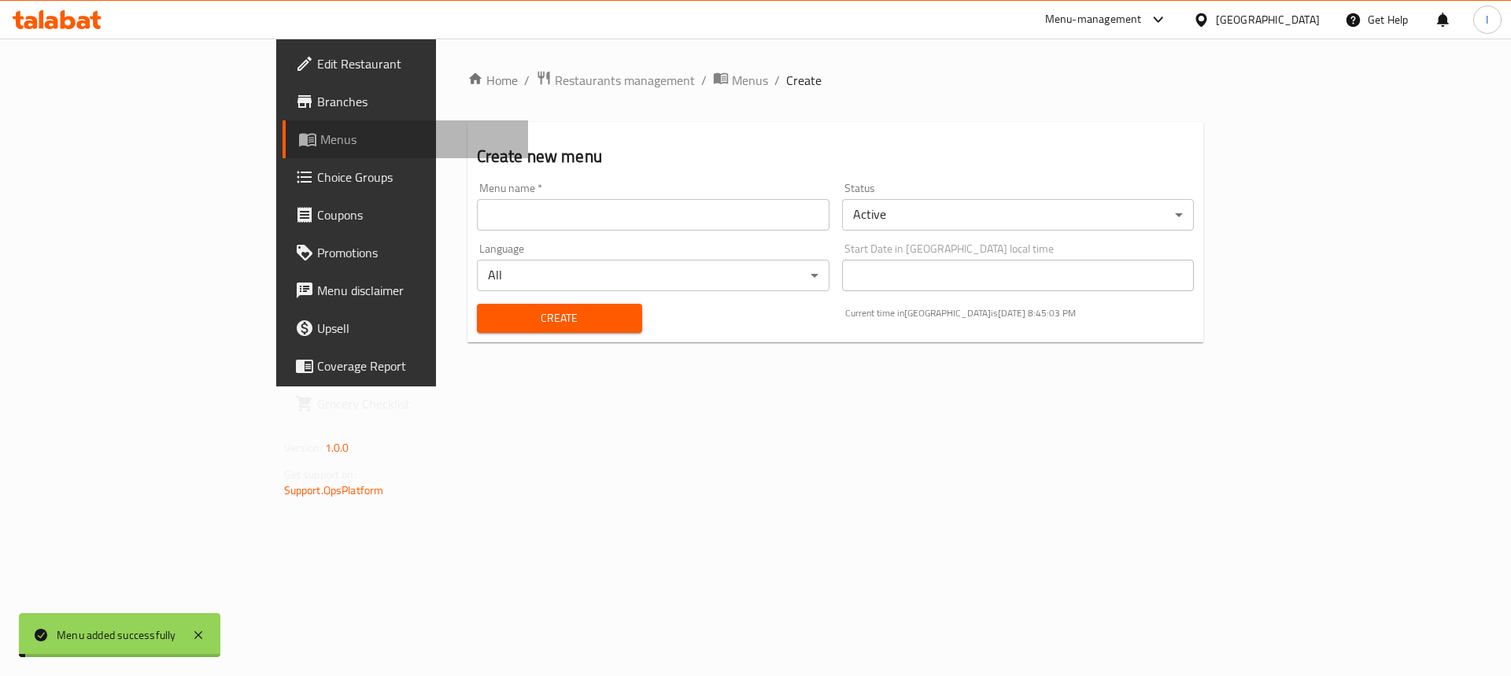
click at [320, 134] on span "Menus" at bounding box center [418, 139] width 196 height 19
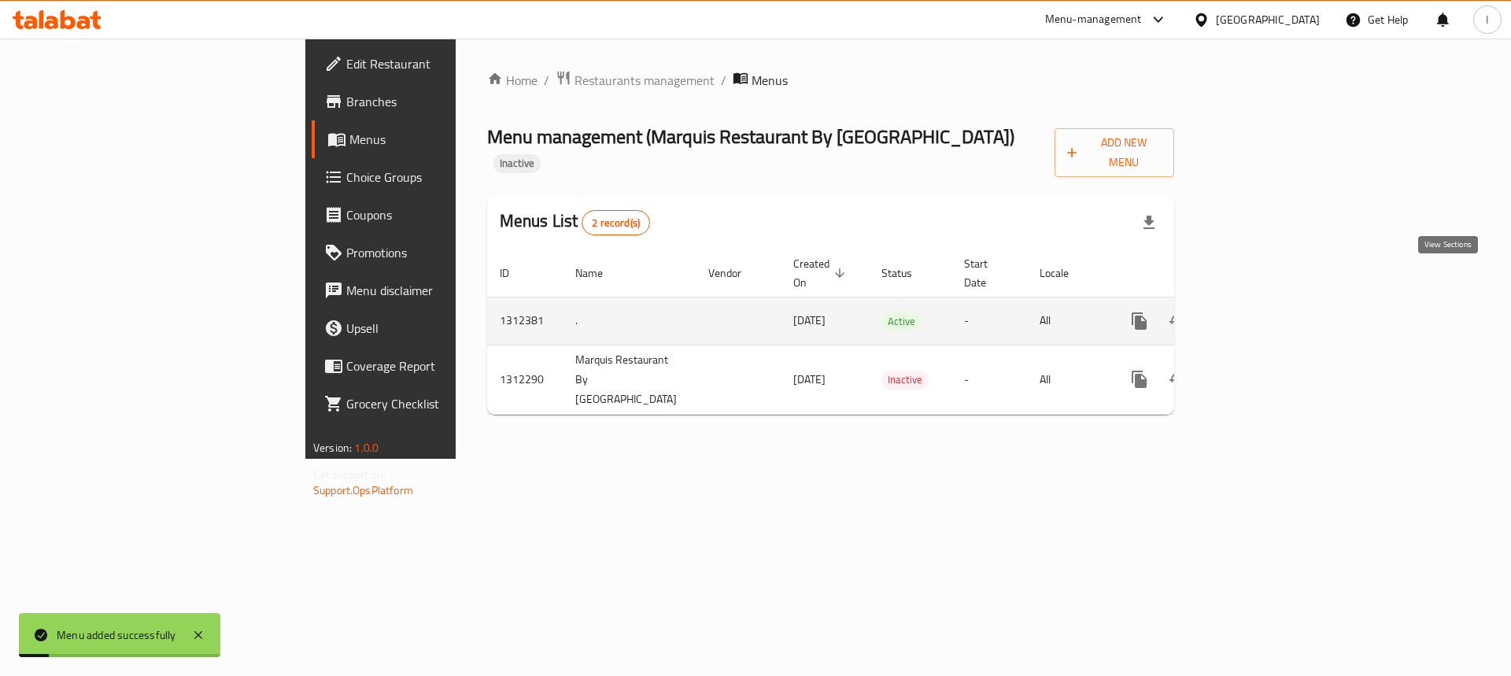
click at [1262, 312] on icon "enhanced table" at bounding box center [1252, 321] width 19 height 19
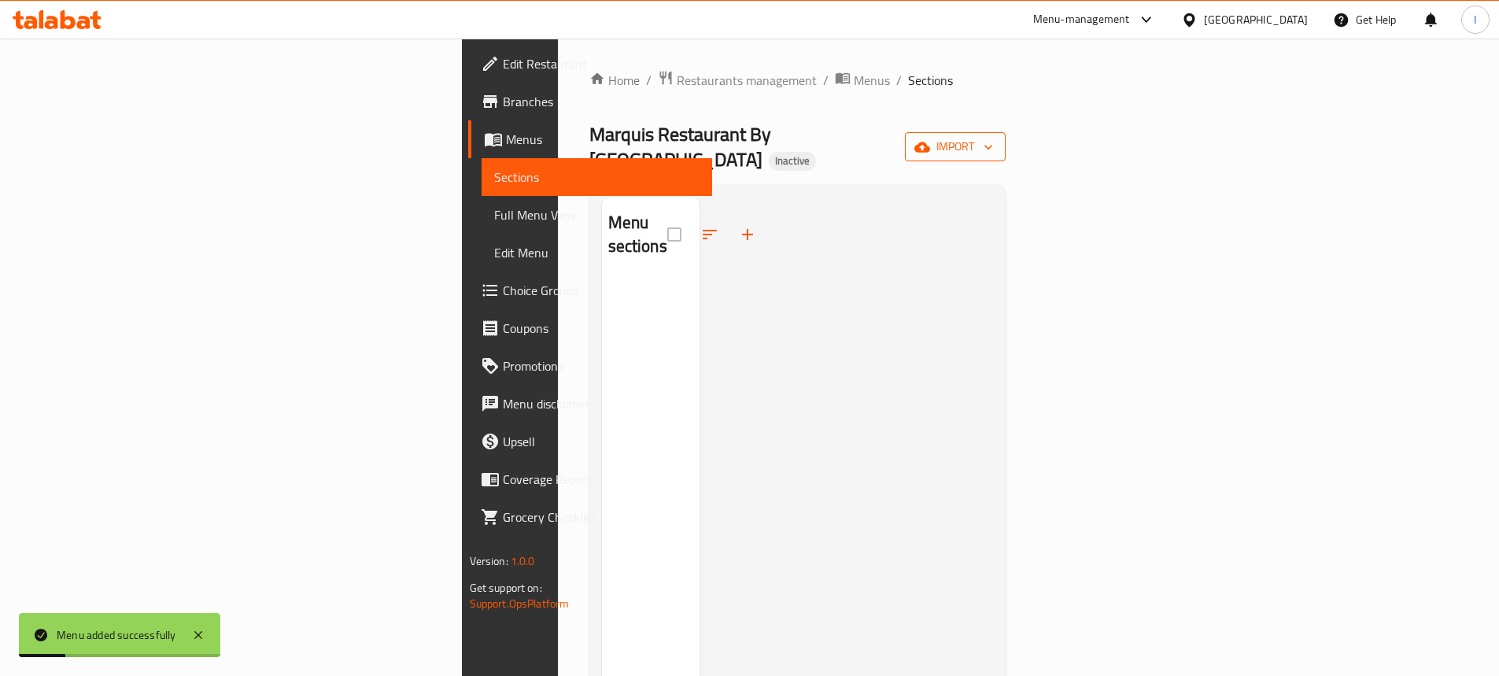
click at [993, 142] on span "import" at bounding box center [956, 147] width 76 height 20
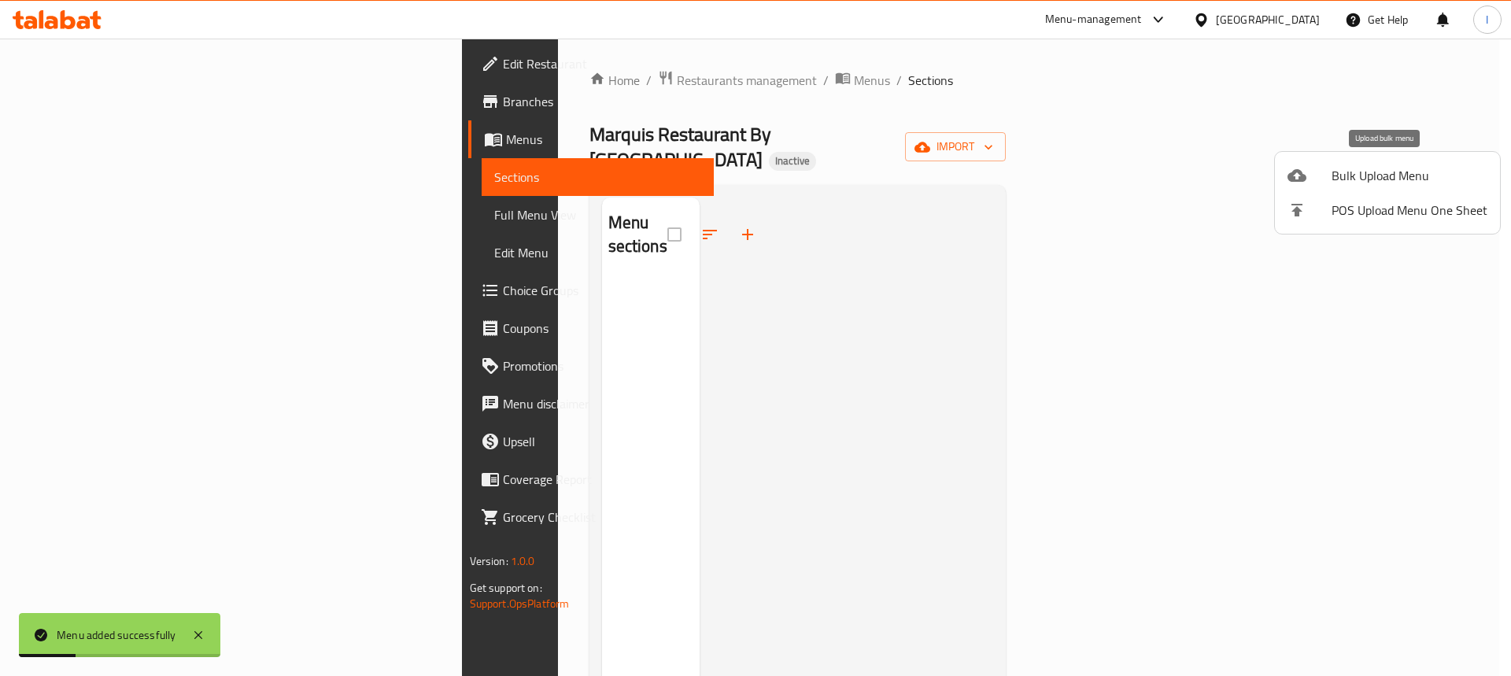
click at [1387, 168] on span "Bulk Upload Menu" at bounding box center [1409, 175] width 156 height 19
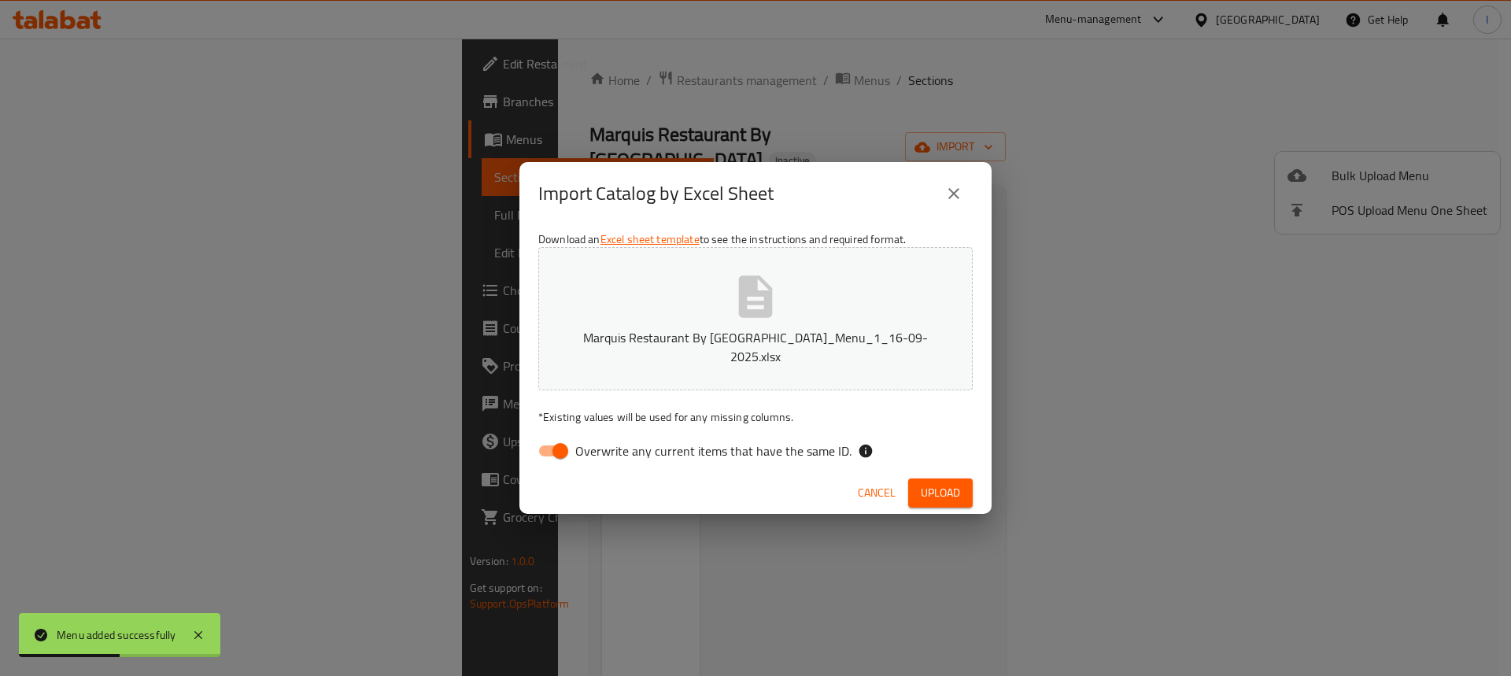
click at [581, 444] on span "Overwrite any current items that have the same ID." at bounding box center [713, 450] width 276 height 19
click at [581, 444] on input "Overwrite any current items that have the same ID." at bounding box center [560, 451] width 90 height 30
checkbox input "false"
click at [945, 483] on span "Upload" at bounding box center [940, 493] width 39 height 20
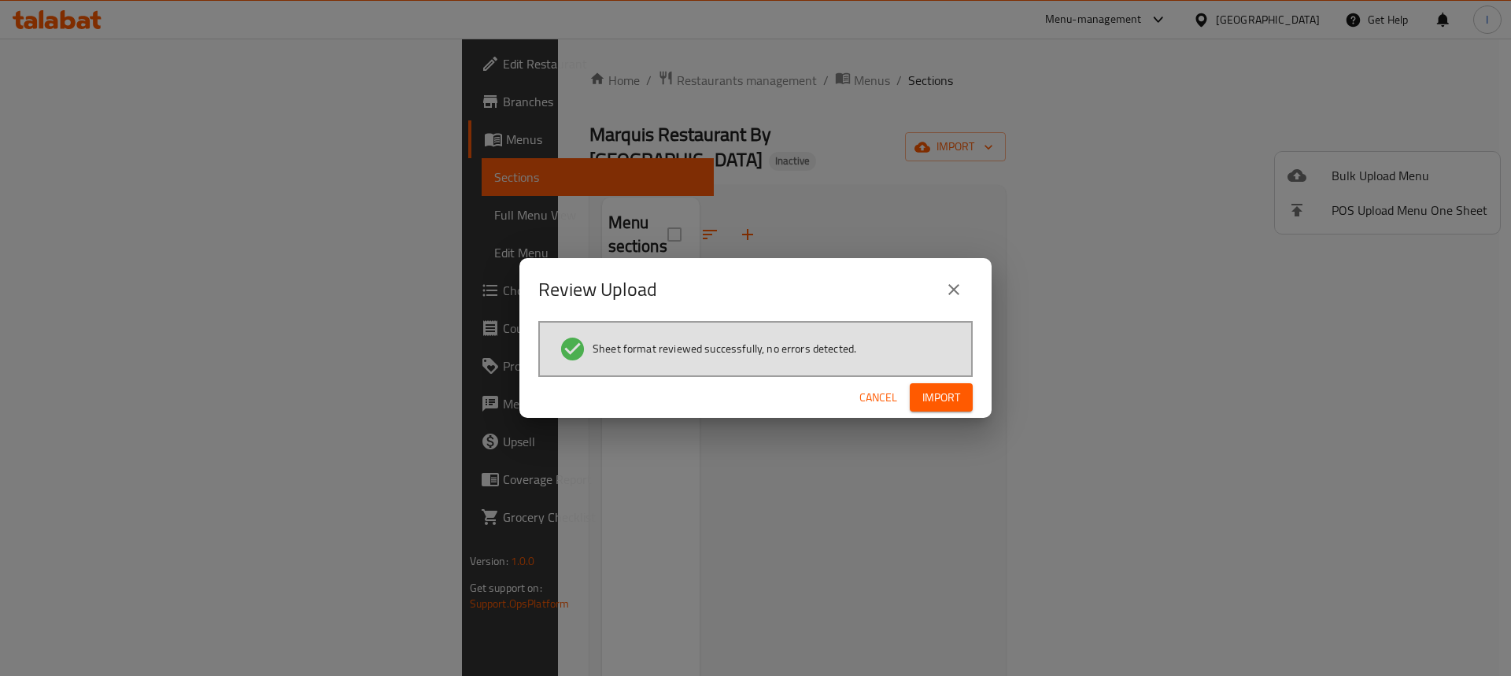
click at [927, 403] on span "Import" at bounding box center [941, 398] width 38 height 20
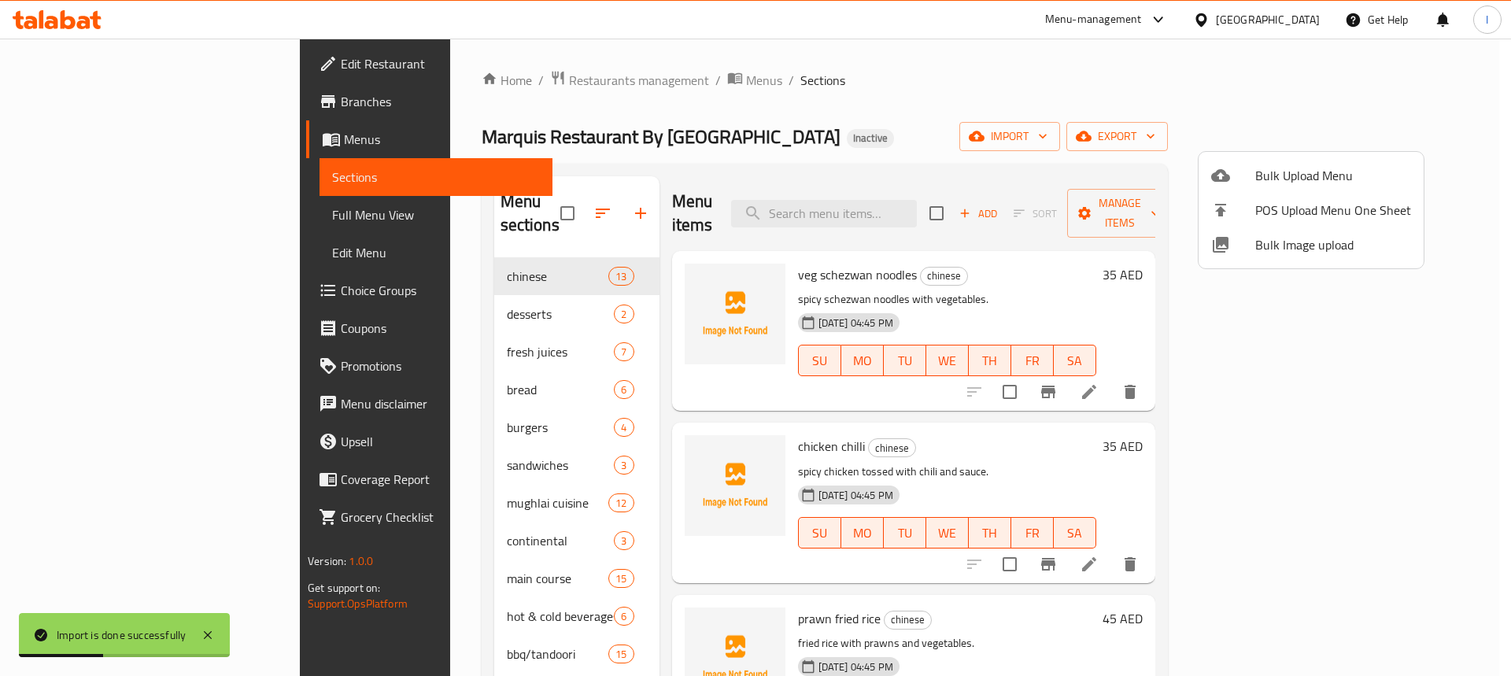
click at [90, 230] on div at bounding box center [755, 338] width 1511 height 676
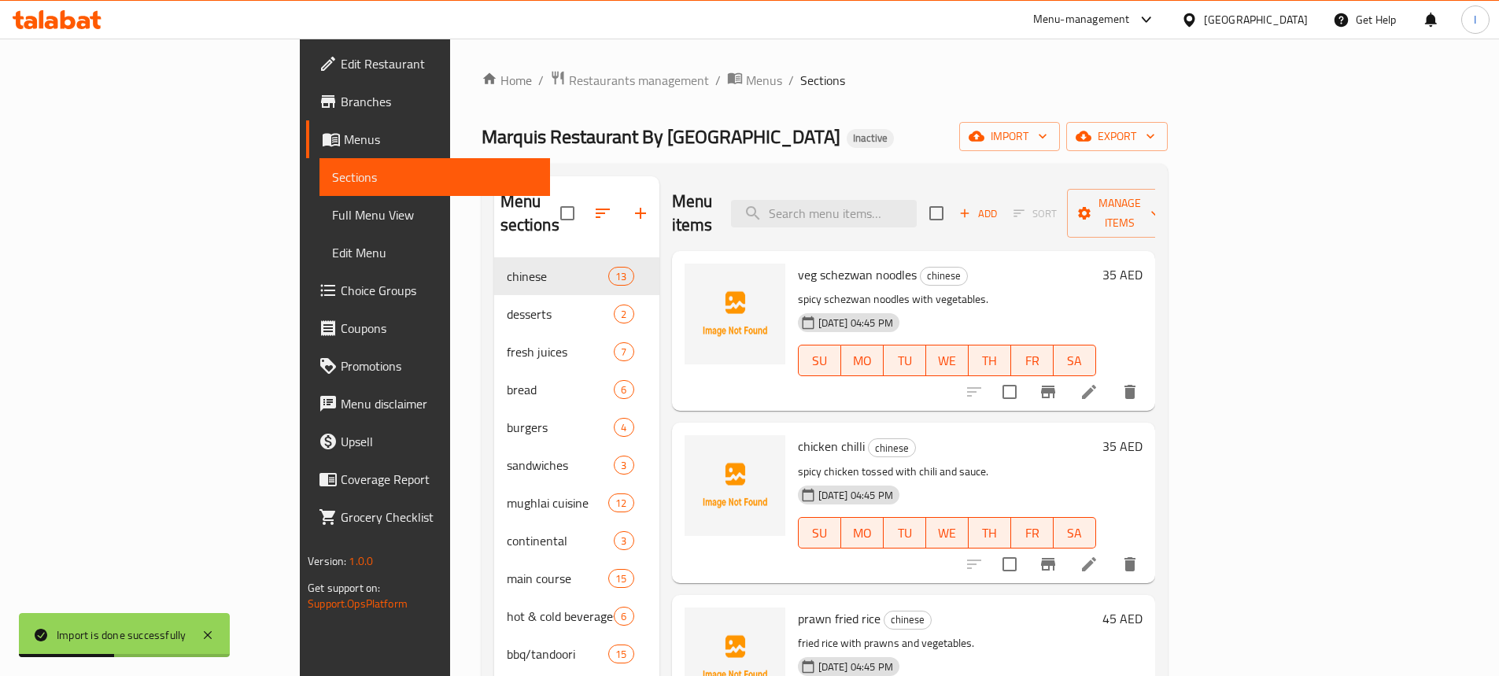
click at [332, 216] on span "Full Menu View" at bounding box center [434, 214] width 205 height 19
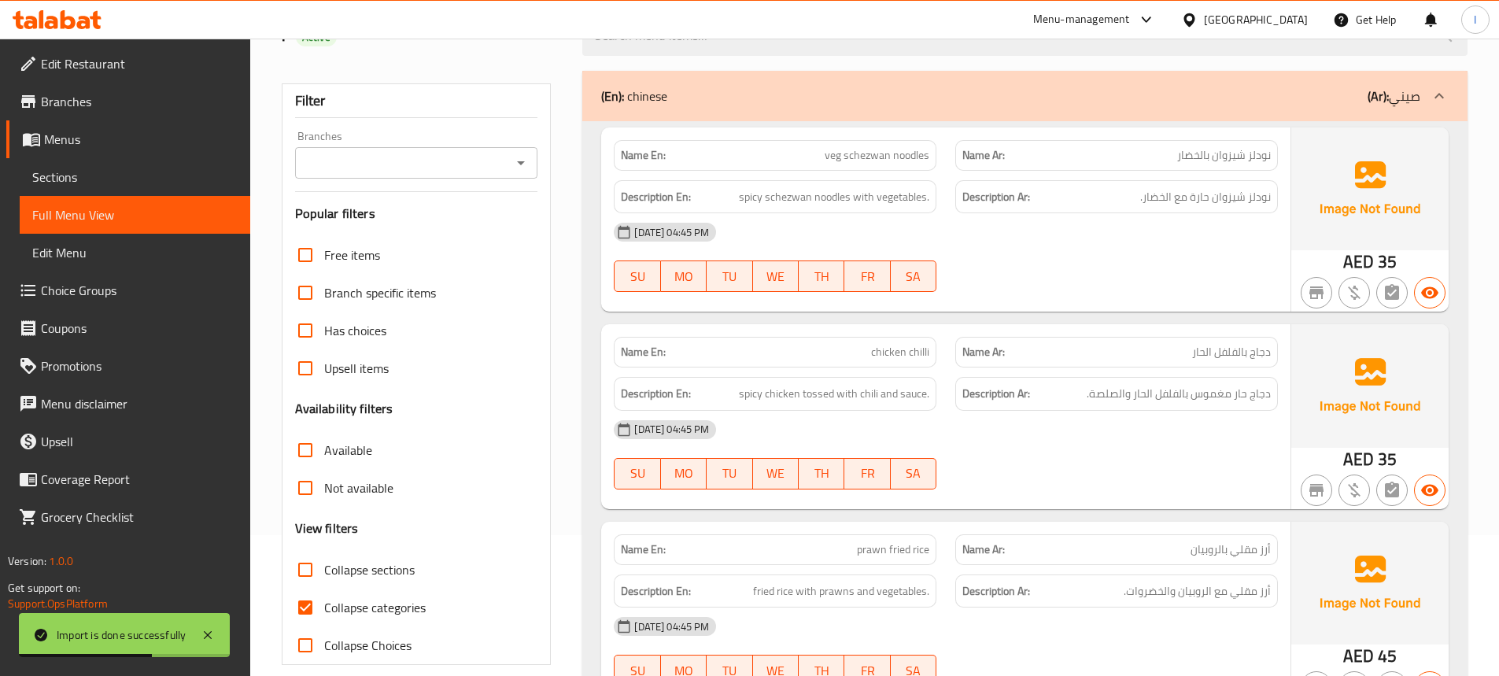
scroll to position [393, 0]
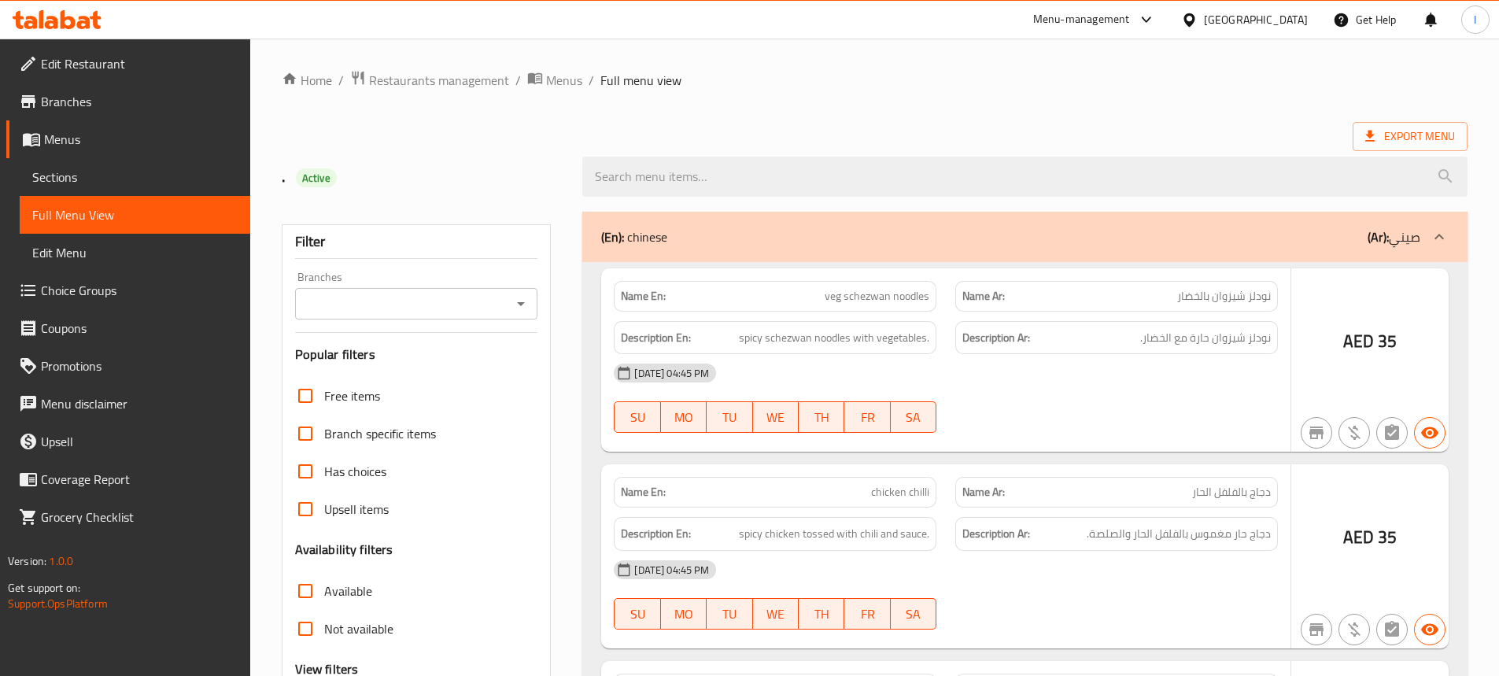
click at [69, 138] on div at bounding box center [749, 338] width 1499 height 676
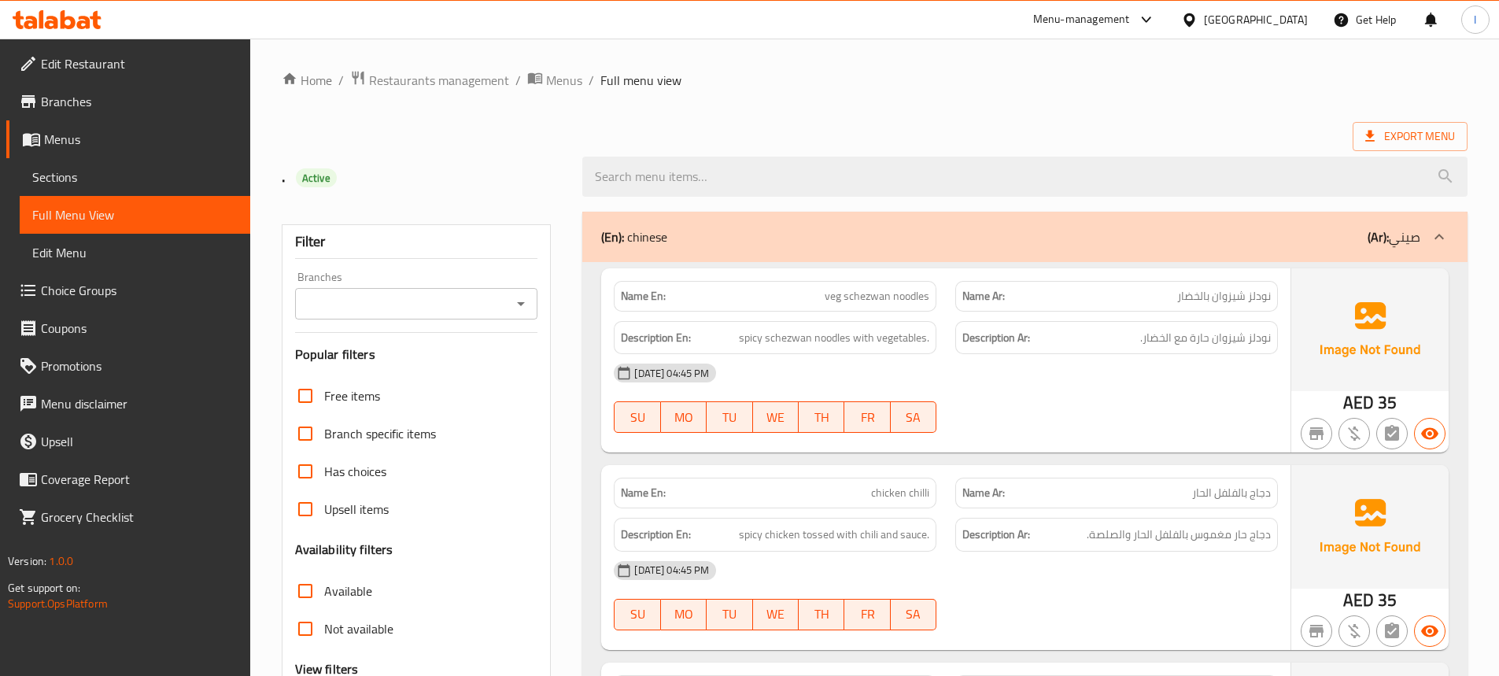
click at [55, 138] on span "Menus" at bounding box center [141, 139] width 194 height 19
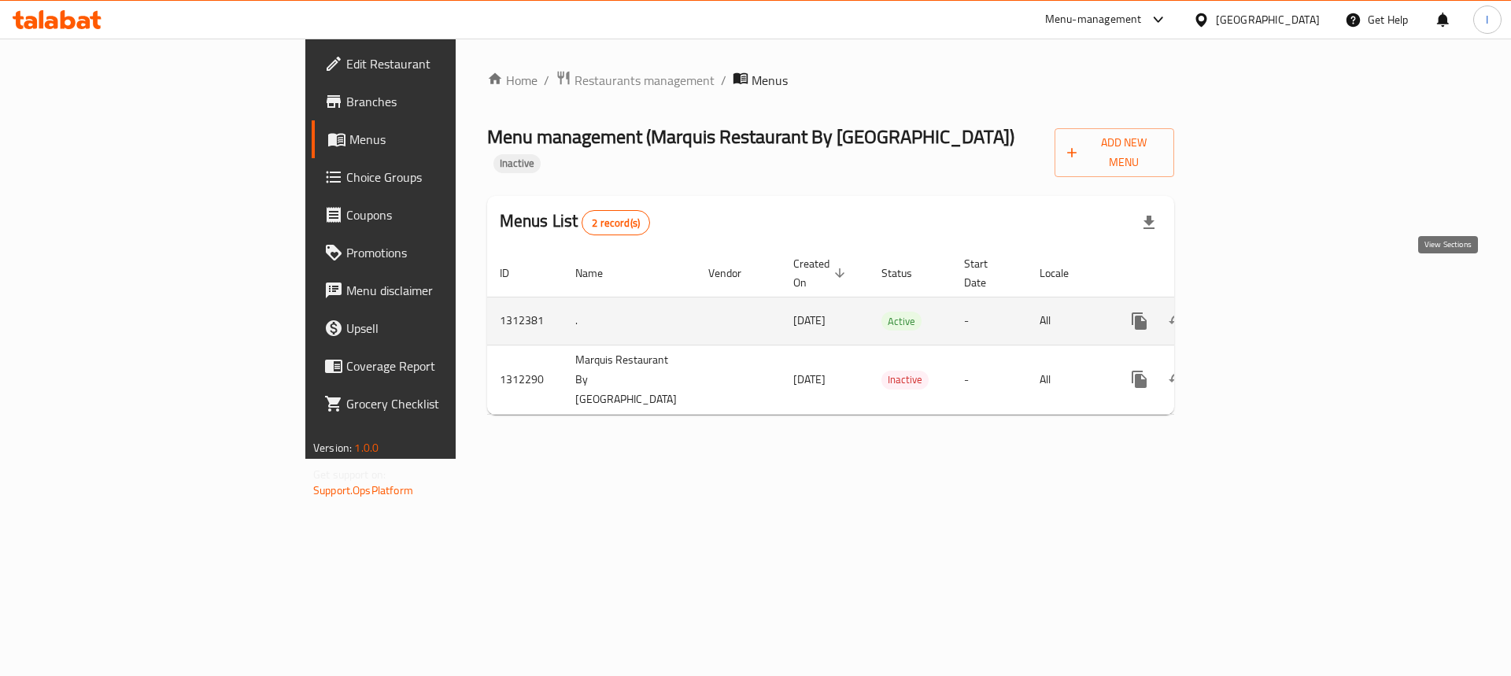
click at [1272, 302] on link "enhanced table" at bounding box center [1253, 321] width 38 height 38
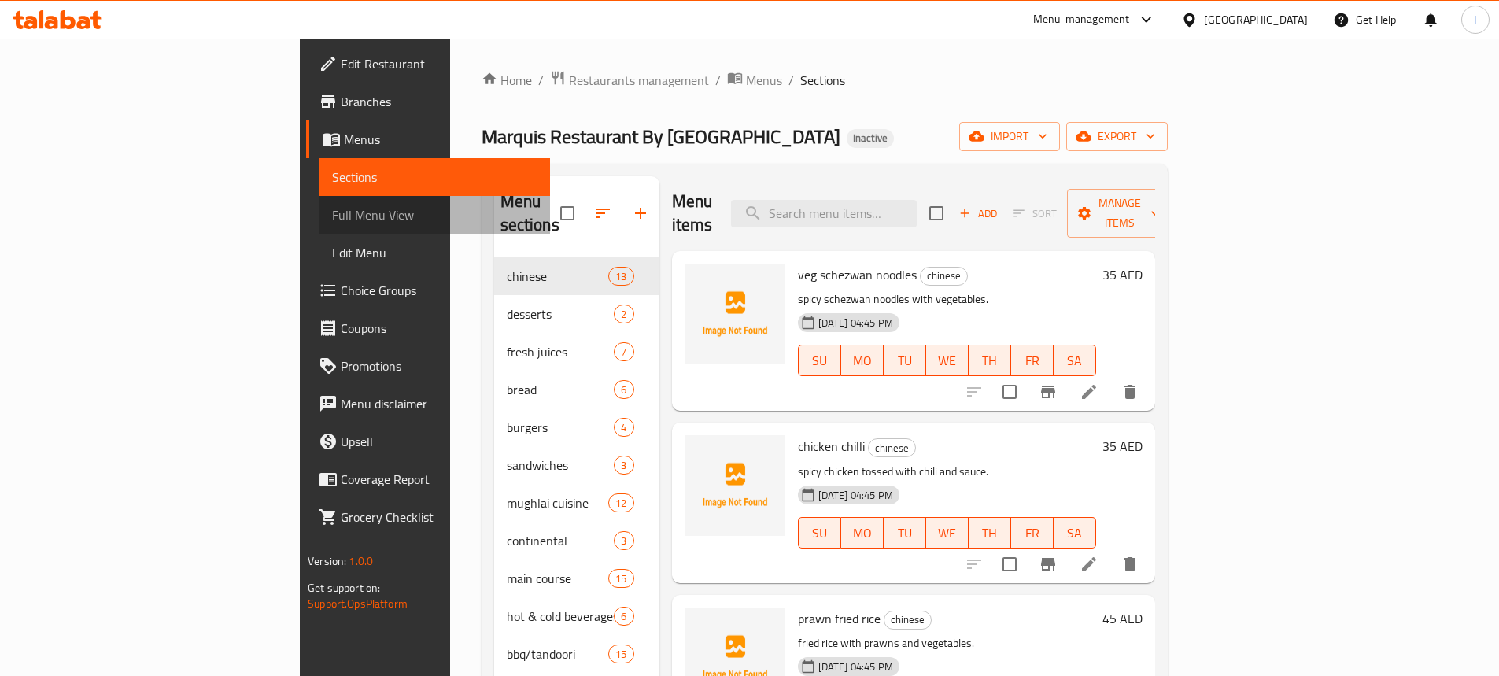
click at [319, 227] on link "Full Menu View" at bounding box center [434, 215] width 231 height 38
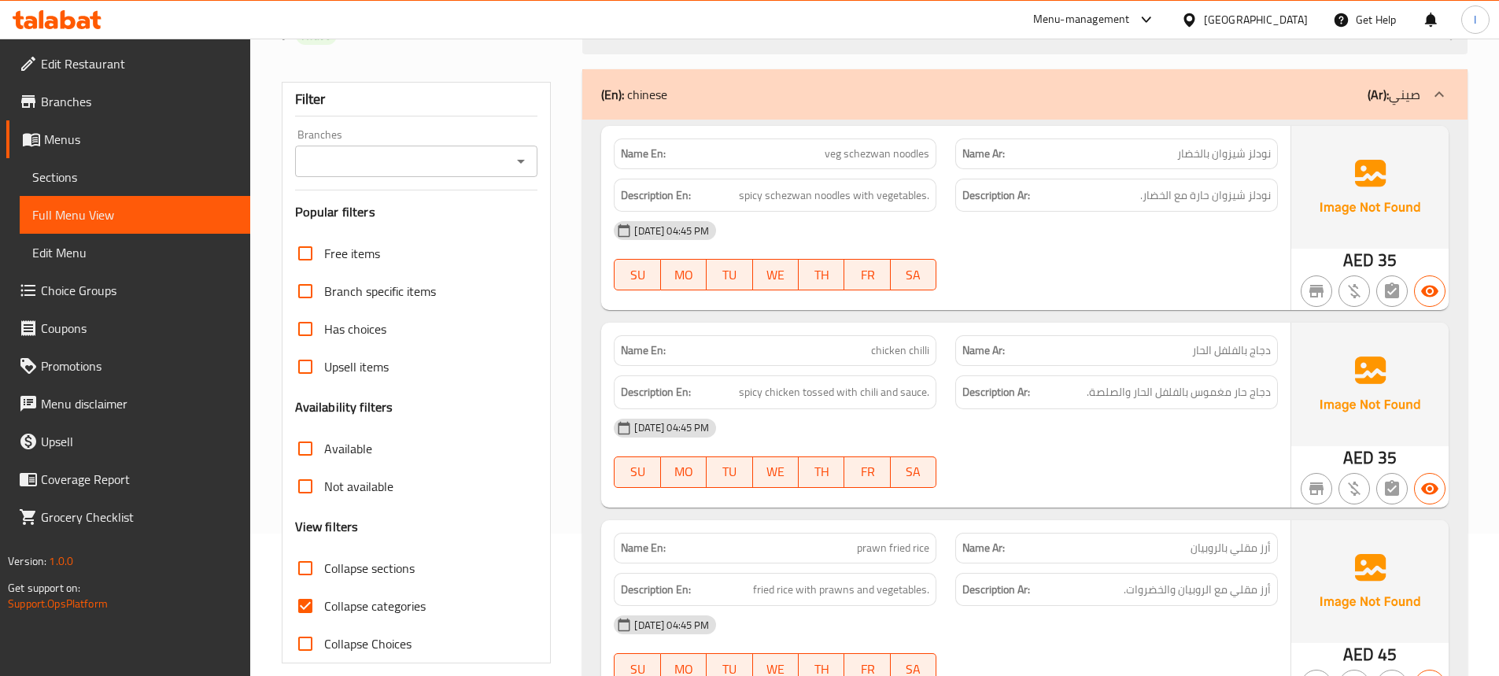
scroll to position [315, 0]
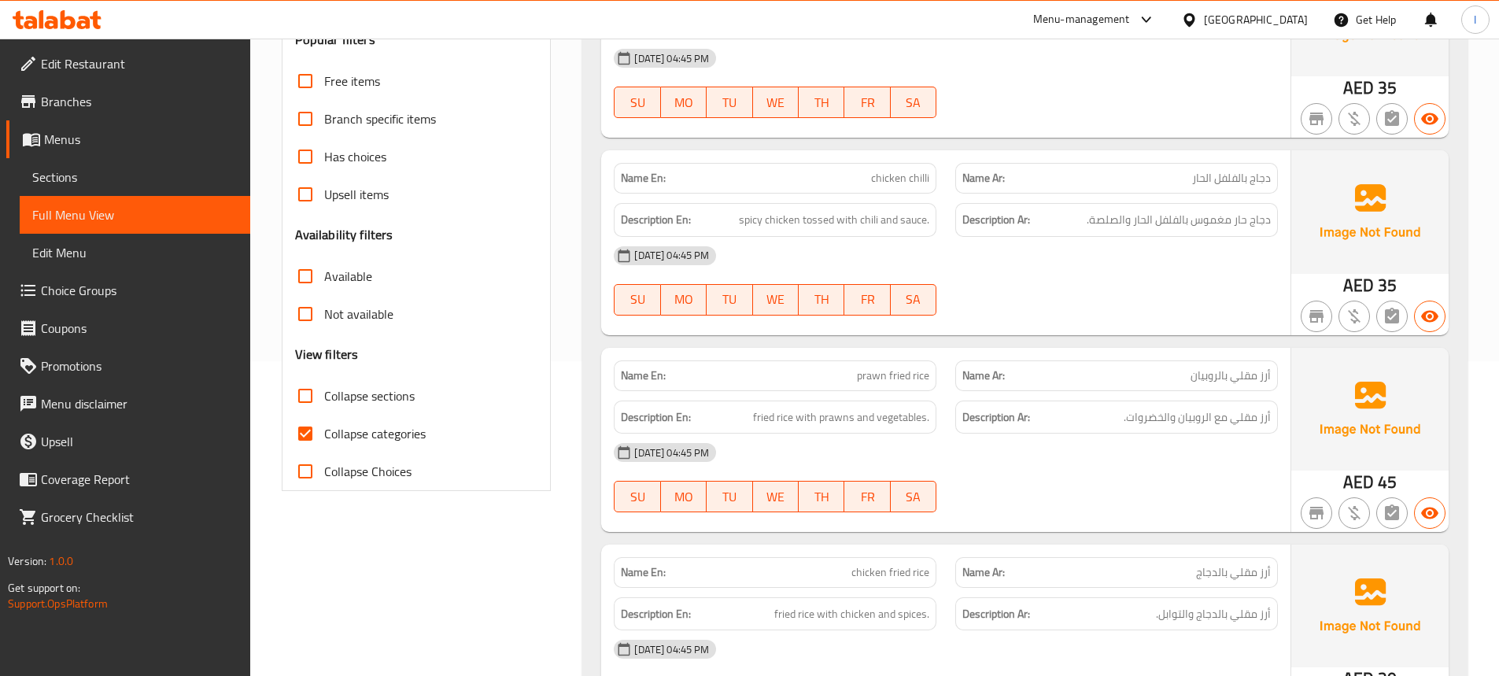
click at [341, 436] on span "Collapse categories" at bounding box center [375, 433] width 102 height 19
click at [324, 436] on input "Collapse categories" at bounding box center [305, 434] width 38 height 38
checkbox input "false"
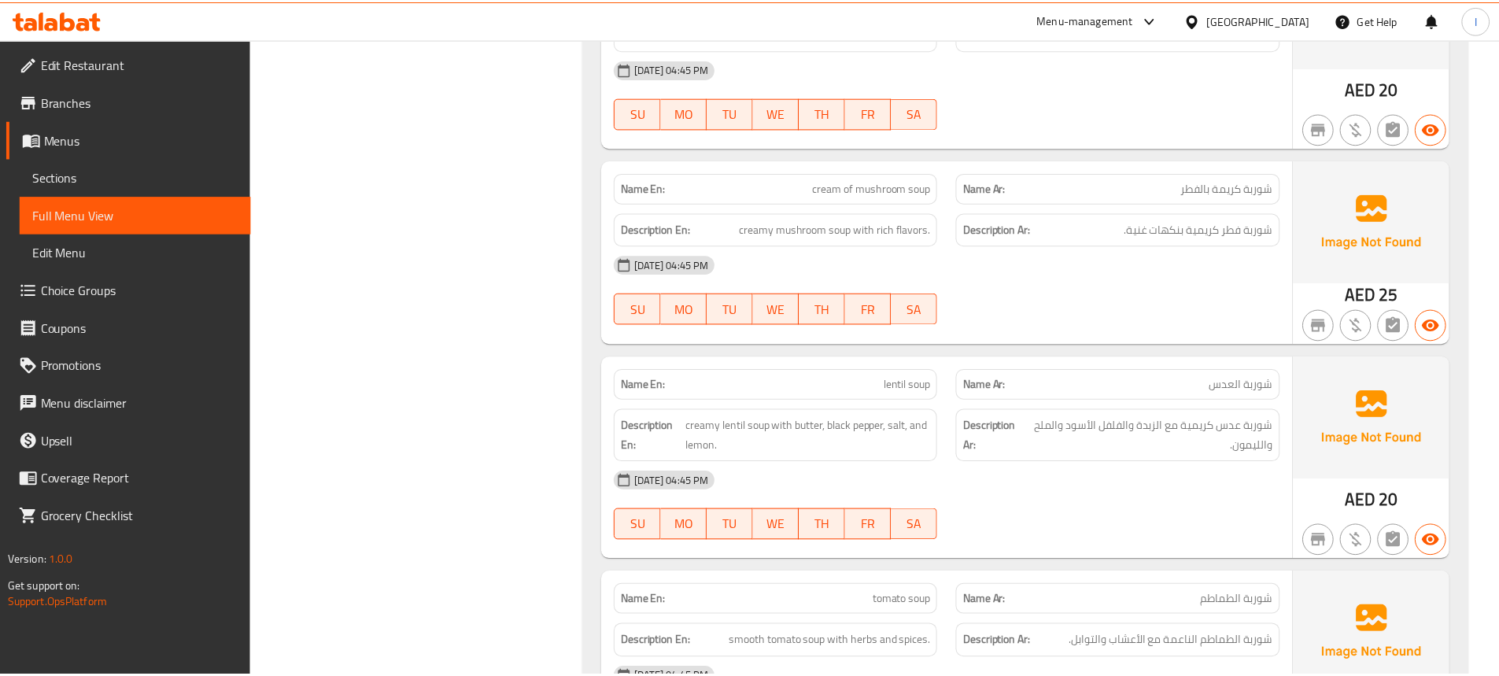
scroll to position [23605, 0]
